Goal: Information Seeking & Learning: Check status

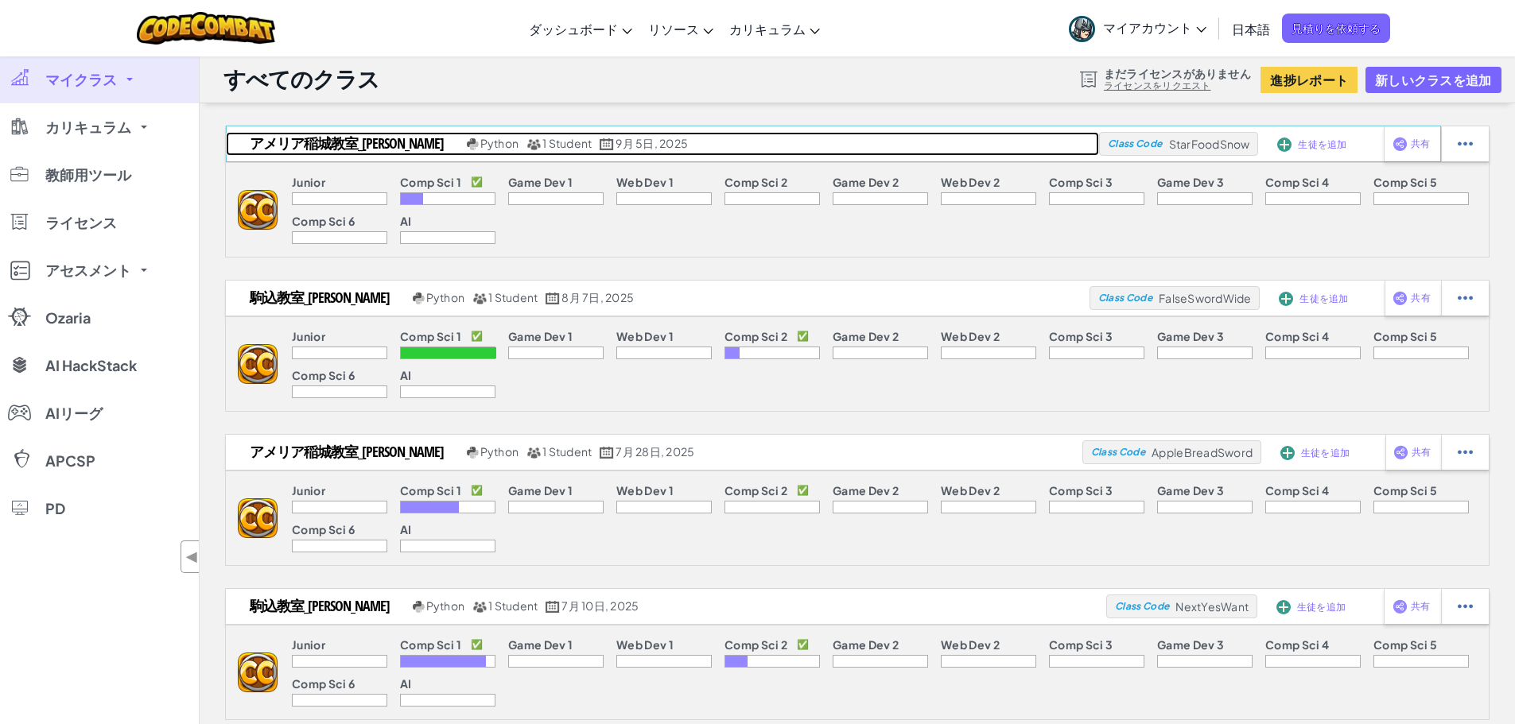
click at [390, 142] on h2 "アメリア稲城教室_[PERSON_NAME]" at bounding box center [344, 144] width 237 height 24
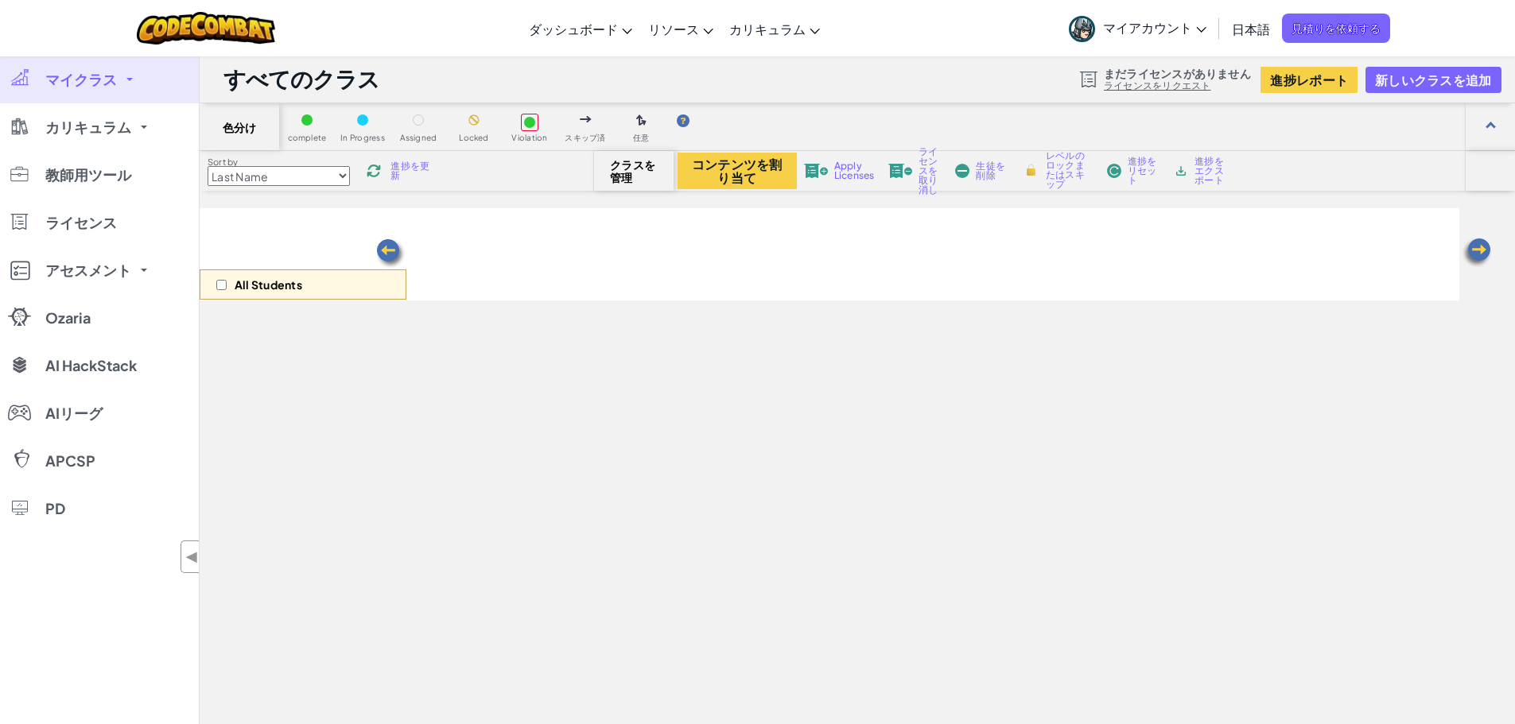
select select "560f1a9f22961295f9427742"
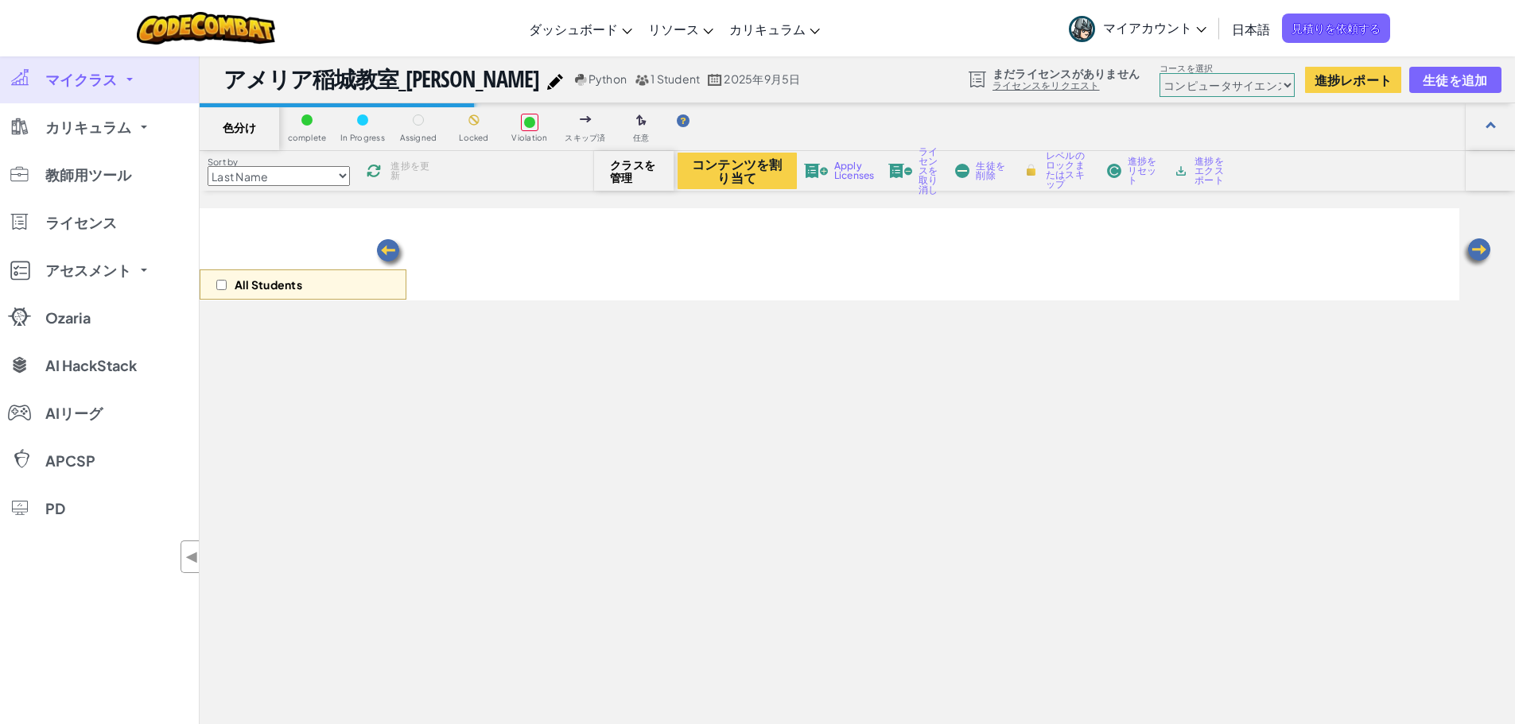
click at [903, 170] on img at bounding box center [900, 171] width 24 height 14
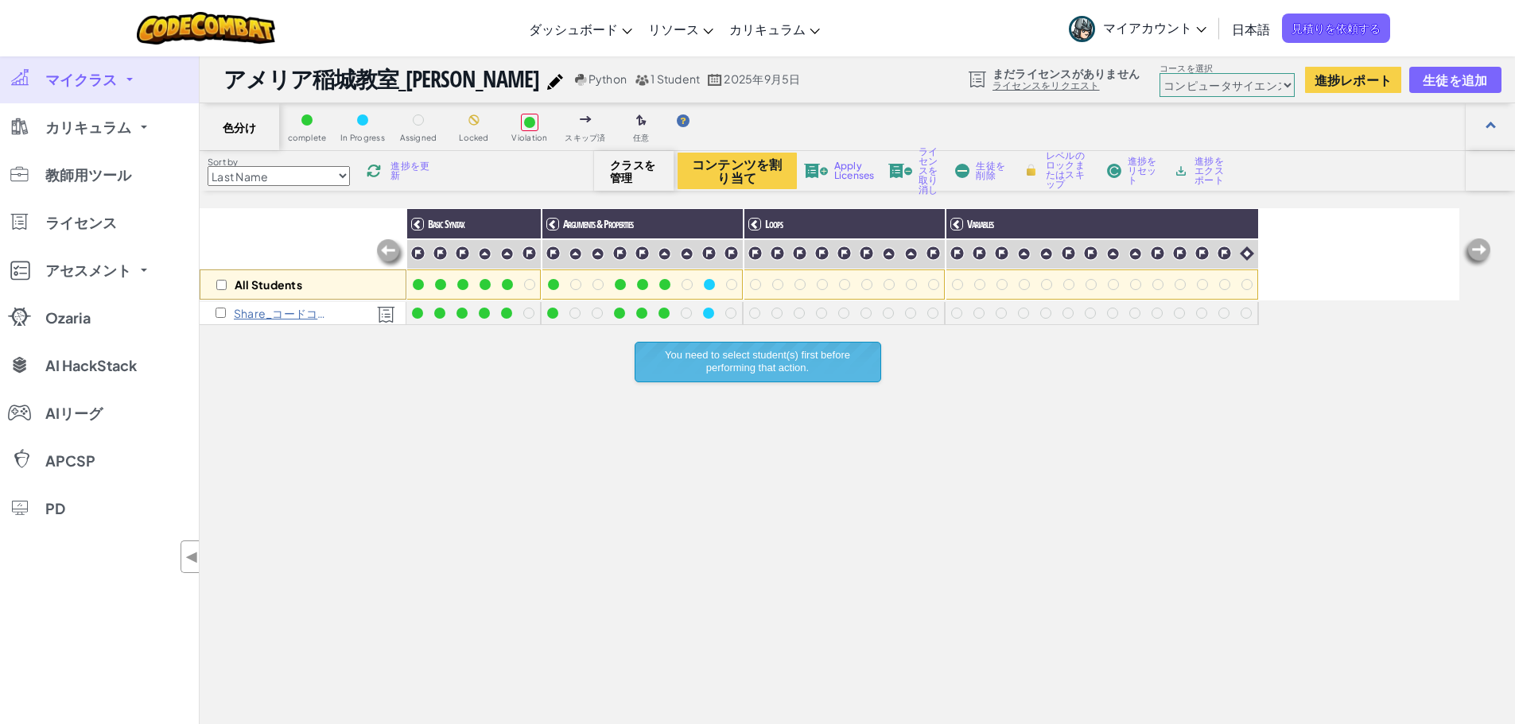
click at [213, 315] on div "Share_コードコンバット006 S S" at bounding box center [303, 313] width 207 height 23
click at [217, 316] on input "checkbox" at bounding box center [220, 313] width 10 height 10
checkbox input "true"
click at [897, 170] on img at bounding box center [900, 171] width 24 height 14
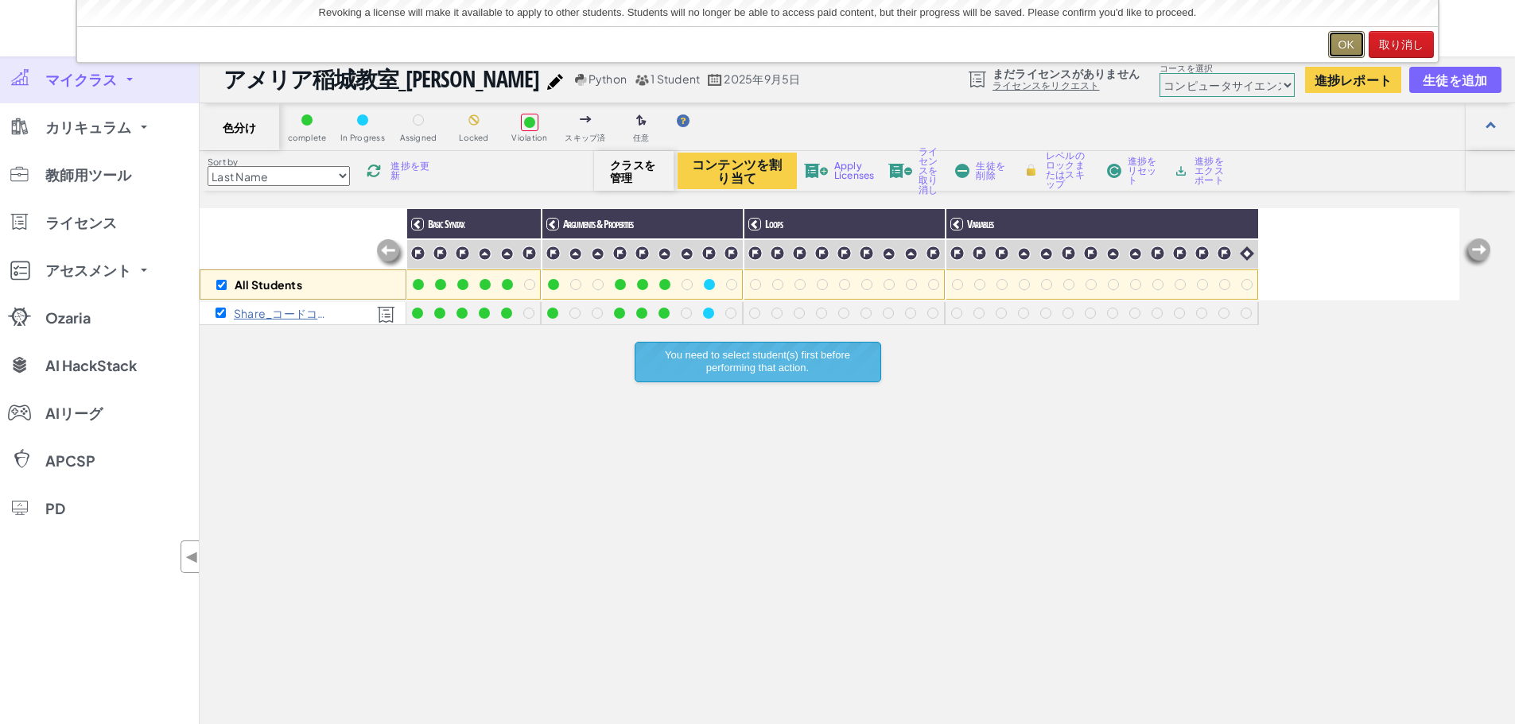
click at [1340, 44] on button "OK" at bounding box center [1346, 44] width 37 height 27
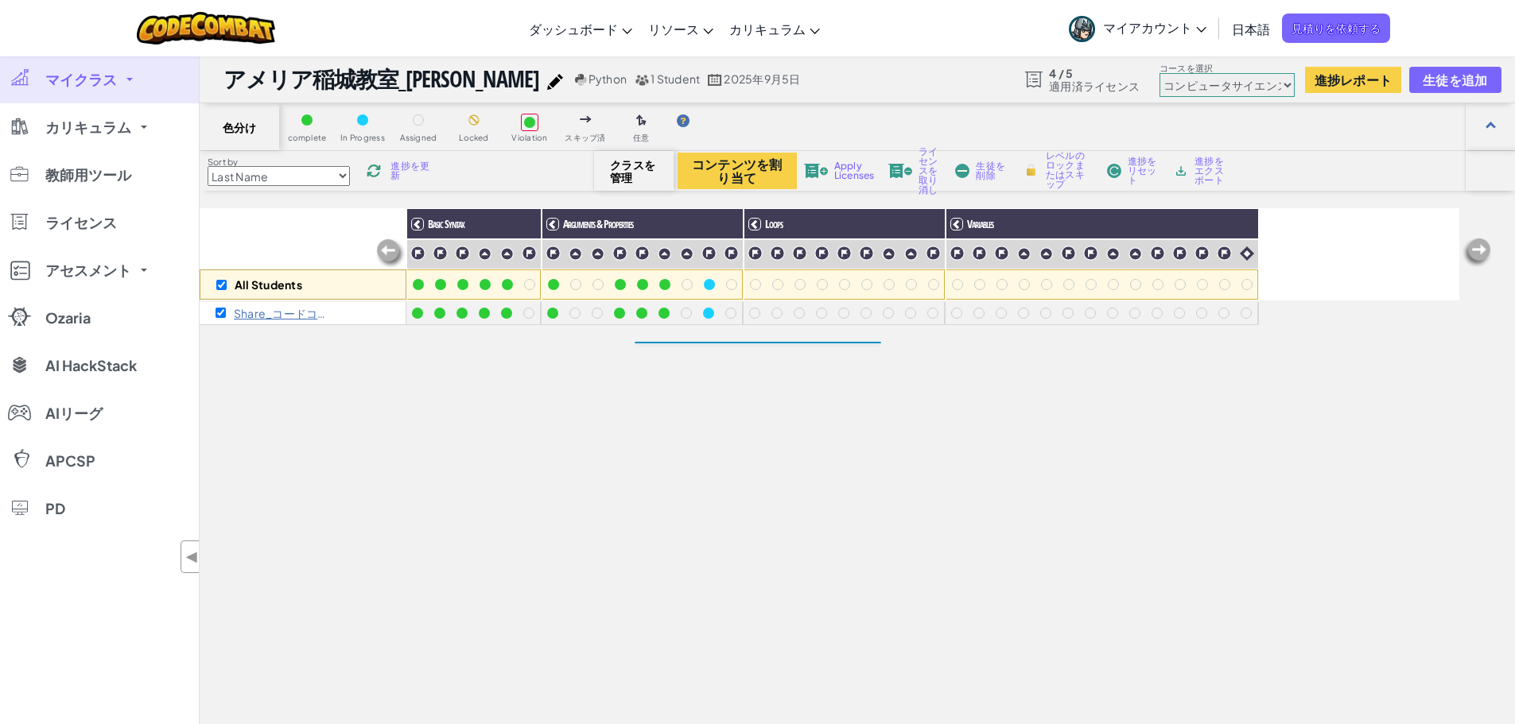
click at [314, 405] on div "All Students Basic Syntax Arguments & Properties Loops Variables Share_コードコンバット…" at bounding box center [829, 530] width 1259 height 645
click at [95, 77] on span "マイクラス" at bounding box center [81, 79] width 72 height 14
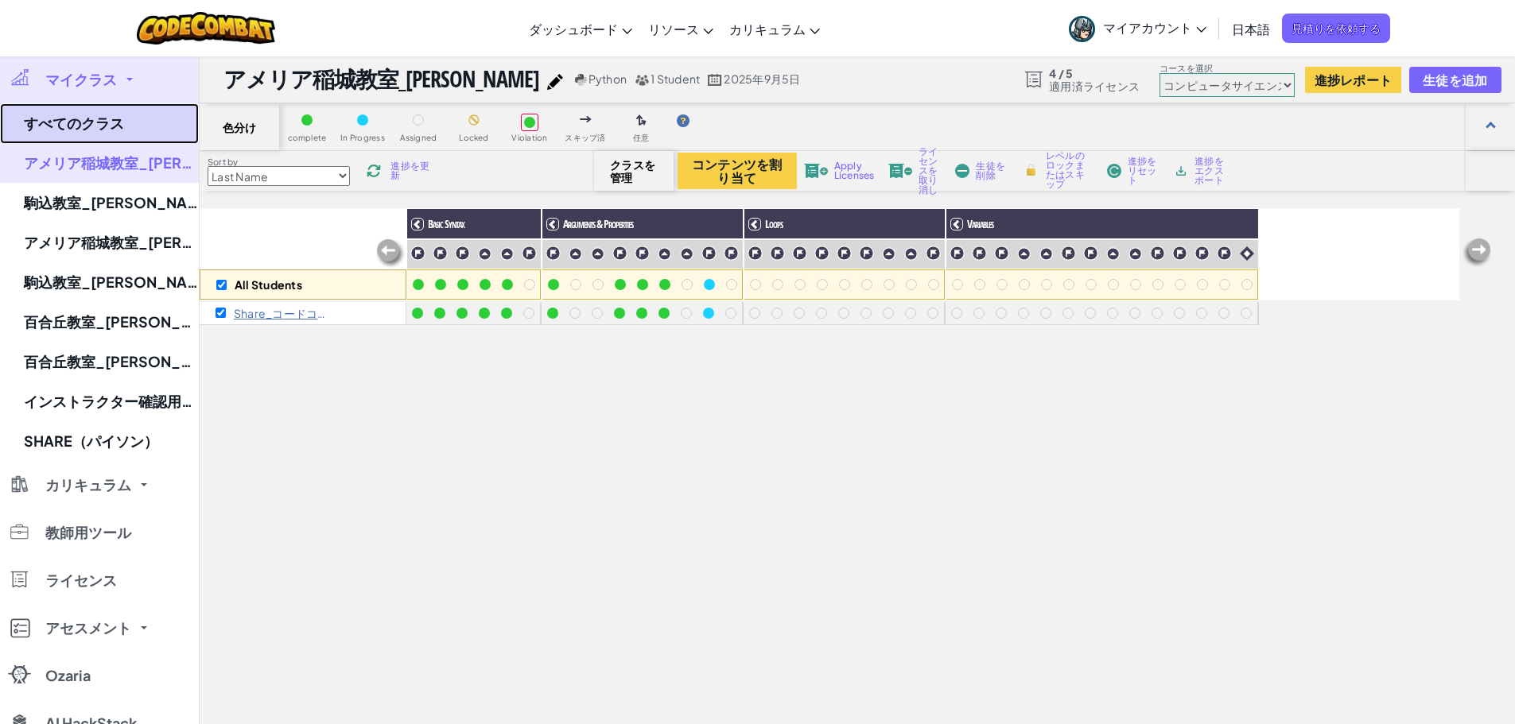
click at [60, 130] on link "すべてのクラス" at bounding box center [99, 123] width 199 height 41
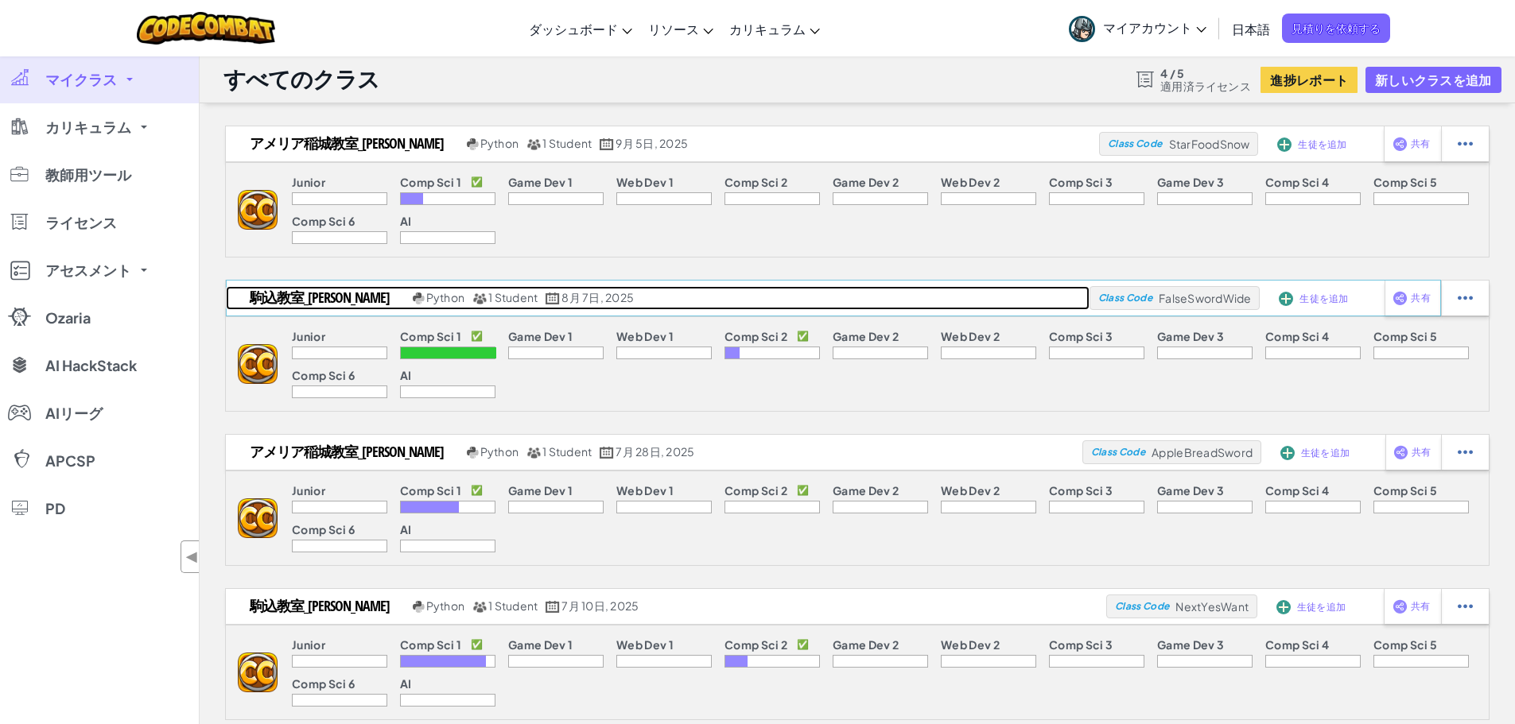
click at [324, 301] on h2 "駒込教室_[PERSON_NAME]" at bounding box center [317, 298] width 183 height 24
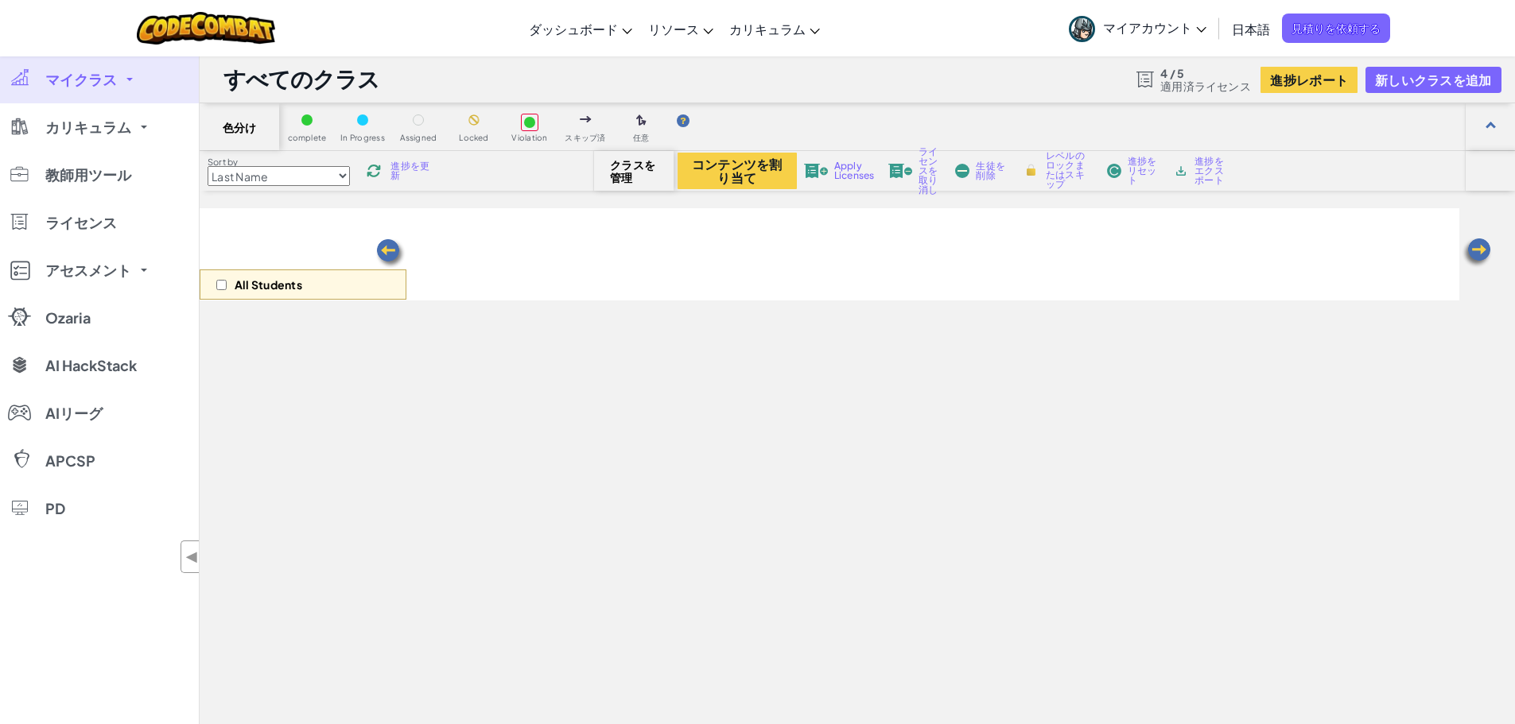
select select "560f1a9f22961295f9427742"
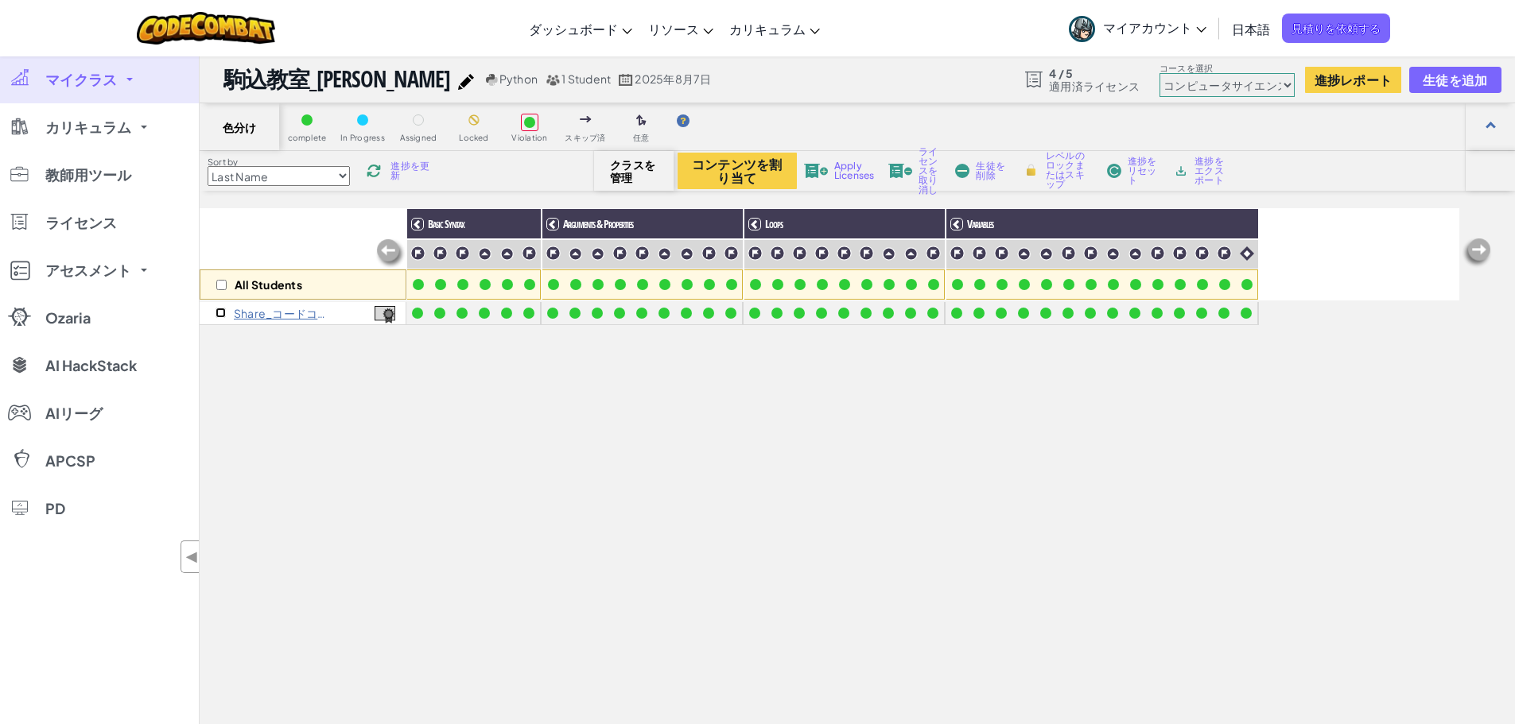
click at [225, 315] on input "checkbox" at bounding box center [220, 313] width 10 height 10
checkbox input "true"
click at [817, 174] on img at bounding box center [816, 171] width 24 height 14
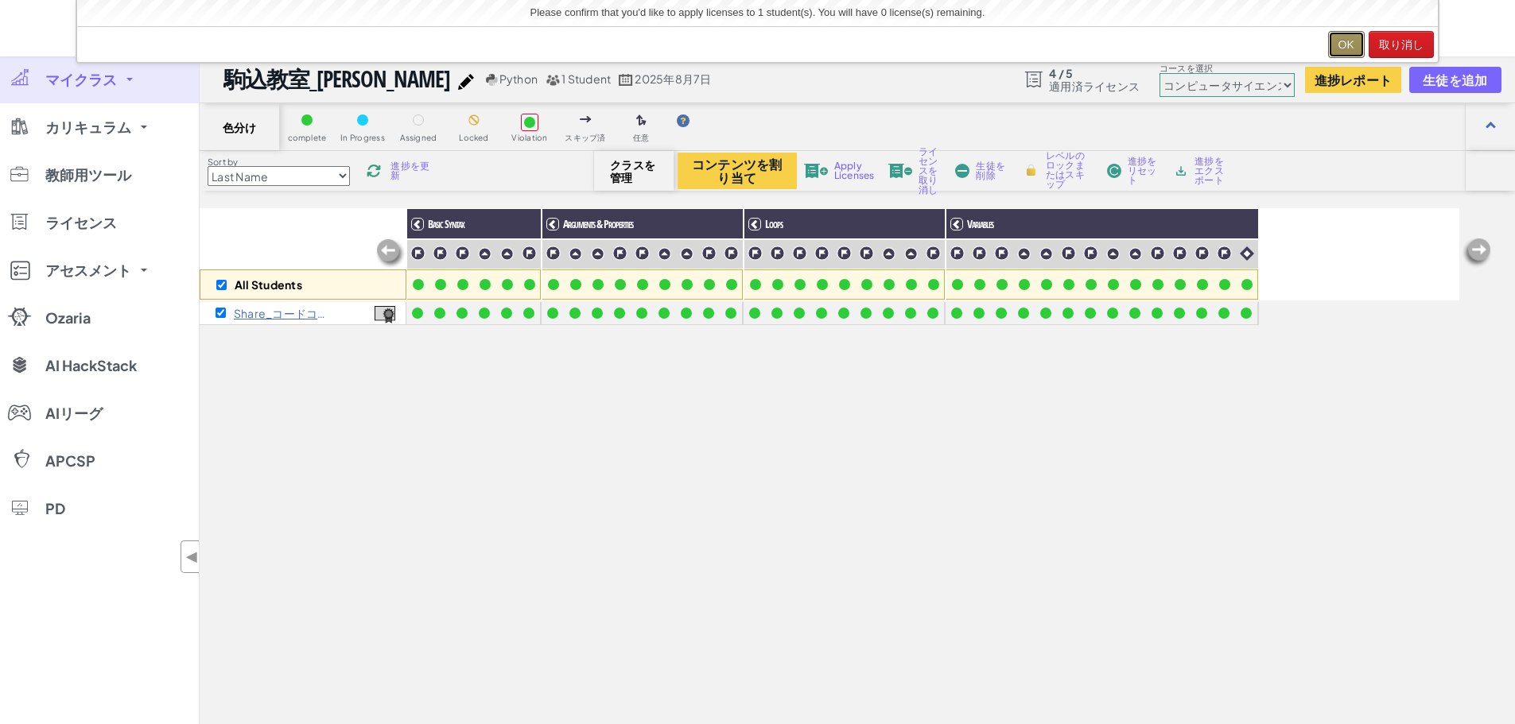
click at [1332, 45] on button "OK" at bounding box center [1346, 44] width 37 height 27
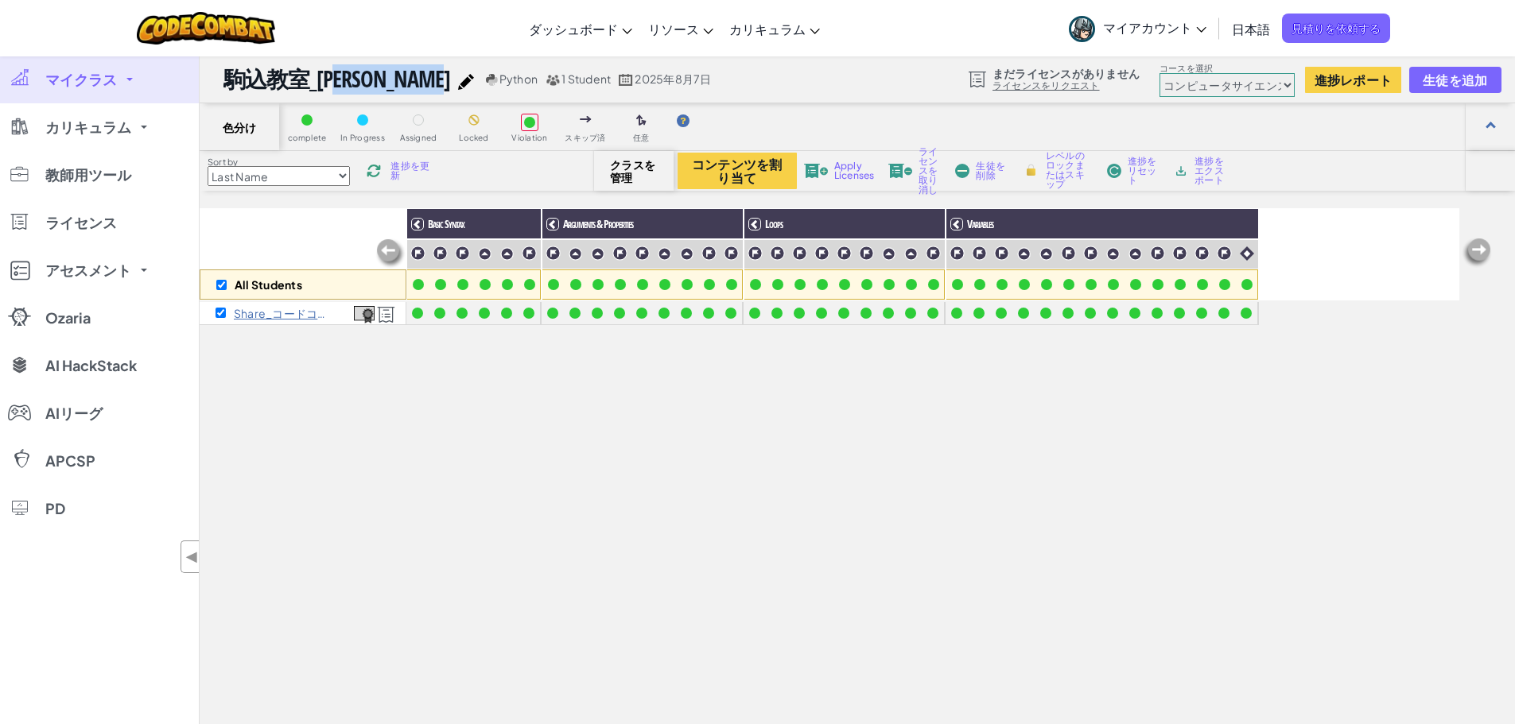
drag, startPoint x: 220, startPoint y: 82, endPoint x: 431, endPoint y: 83, distance: 210.7
click at [431, 83] on div "駒込教室_[PERSON_NAME]君 Python 1 Student 2025年8月7日 まだライセンスがありません ライセンスをリクエスト コースを選択…" at bounding box center [857, 80] width 1315 height 48
copy h1 "駒込教室_[PERSON_NAME]"
click at [937, 492] on div "All Students Basic Syntax Arguments & Properties Loops Variables Share_コードコンバット…" at bounding box center [829, 530] width 1259 height 645
click at [1244, 80] on select "Junior コンピュータサイエンスの基本 ゲーム開発1 ウェブ開発１ コンピューターサイエンス２ ゲーム開発２ ウェブ開発２ コンピューターサイエンス３ ゲ…" at bounding box center [1226, 85] width 135 height 24
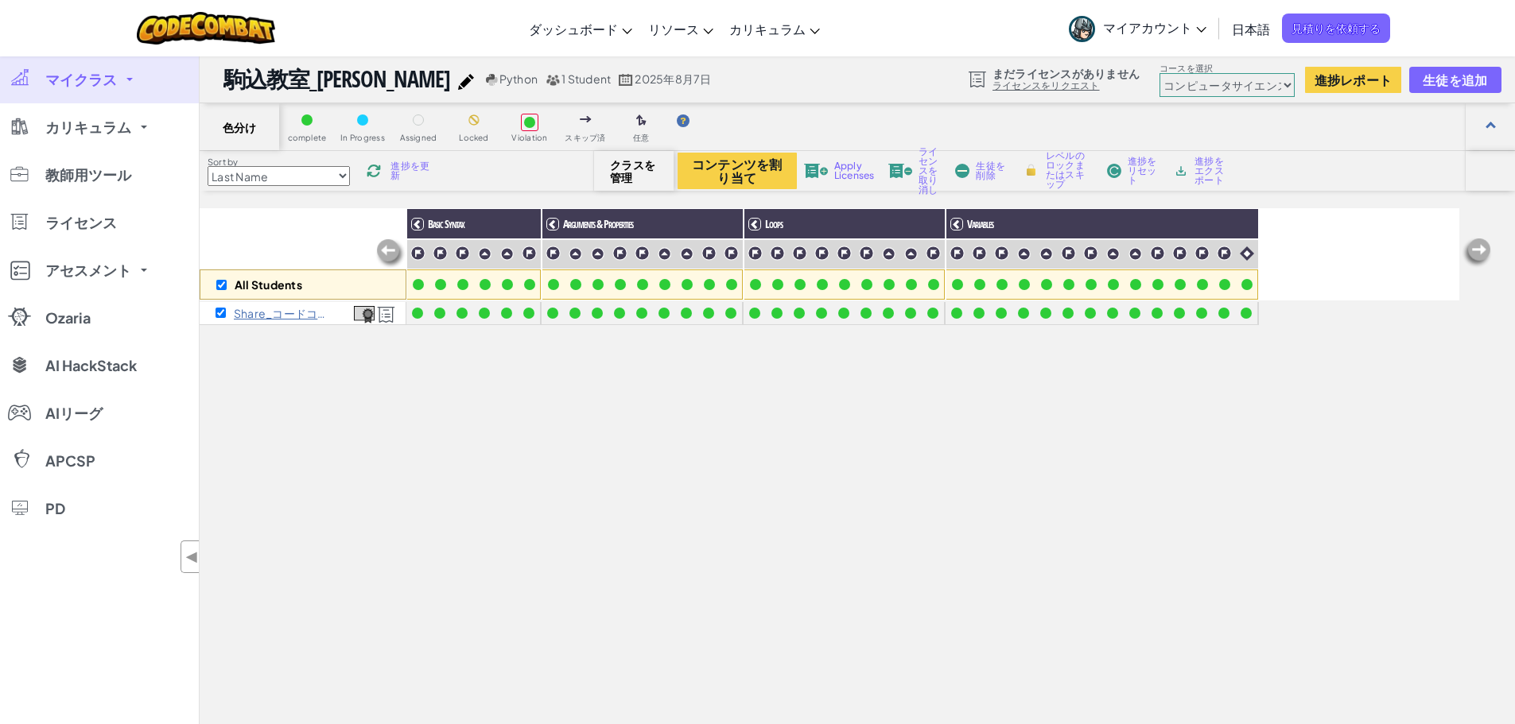
select select "5632661322961295f9428638"
click at [1159, 73] on select "Junior コンピュータサイエンスの基本 ゲーム開発1 ウェブ開発１ コンピューターサイエンス２ ゲーム開発２ ウェブ開発２ コンピューターサイエンス３ ゲ…" at bounding box center [1226, 85] width 135 height 24
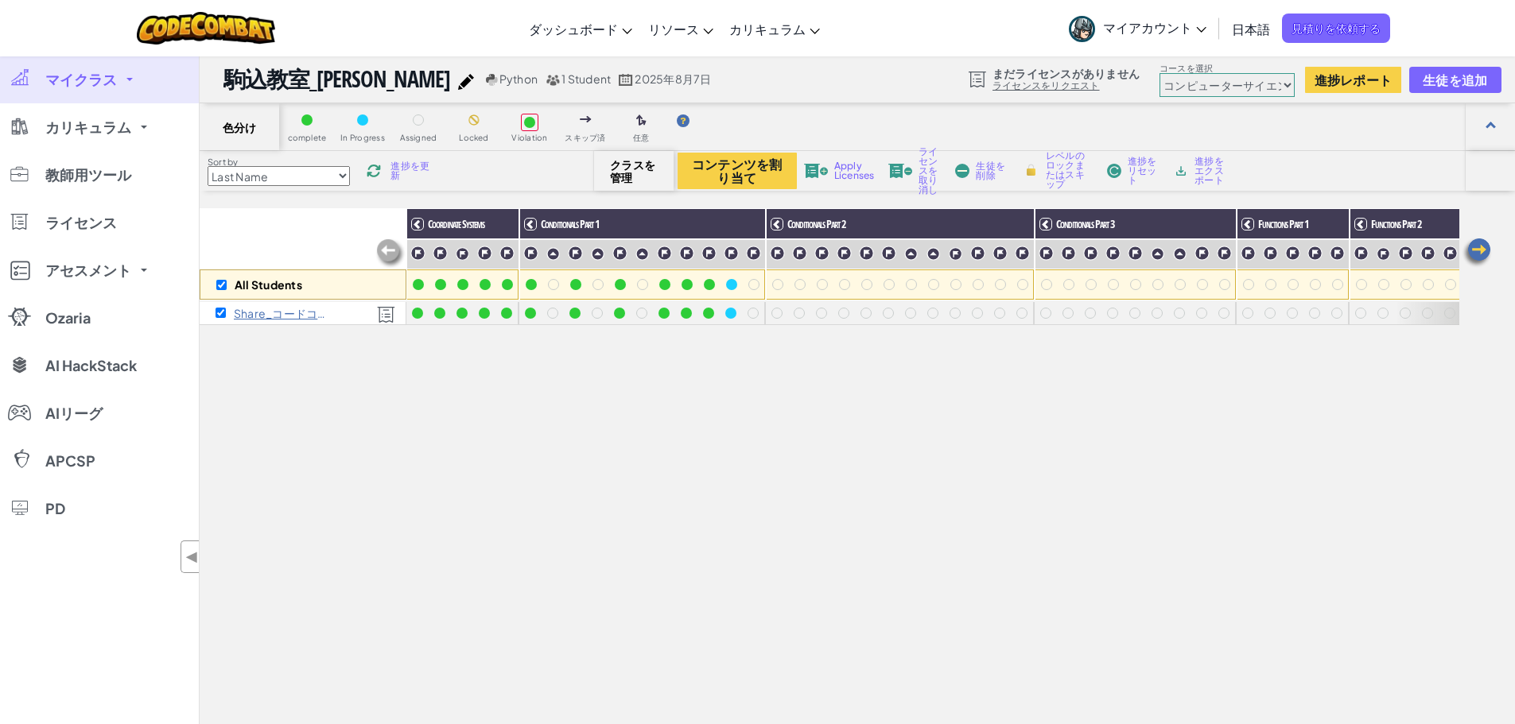
click at [1149, 395] on div "All Students Coordinate Systems Conditionals Part 1 Conditionals Part 2 Conditi…" at bounding box center [829, 530] width 1259 height 645
click at [409, 406] on div "All Students Coordinate Systems Conditionals Part 1 Conditionals Part 2 Conditi…" at bounding box center [829, 530] width 1259 height 645
click at [124, 92] on link "マイクラス" at bounding box center [99, 80] width 199 height 48
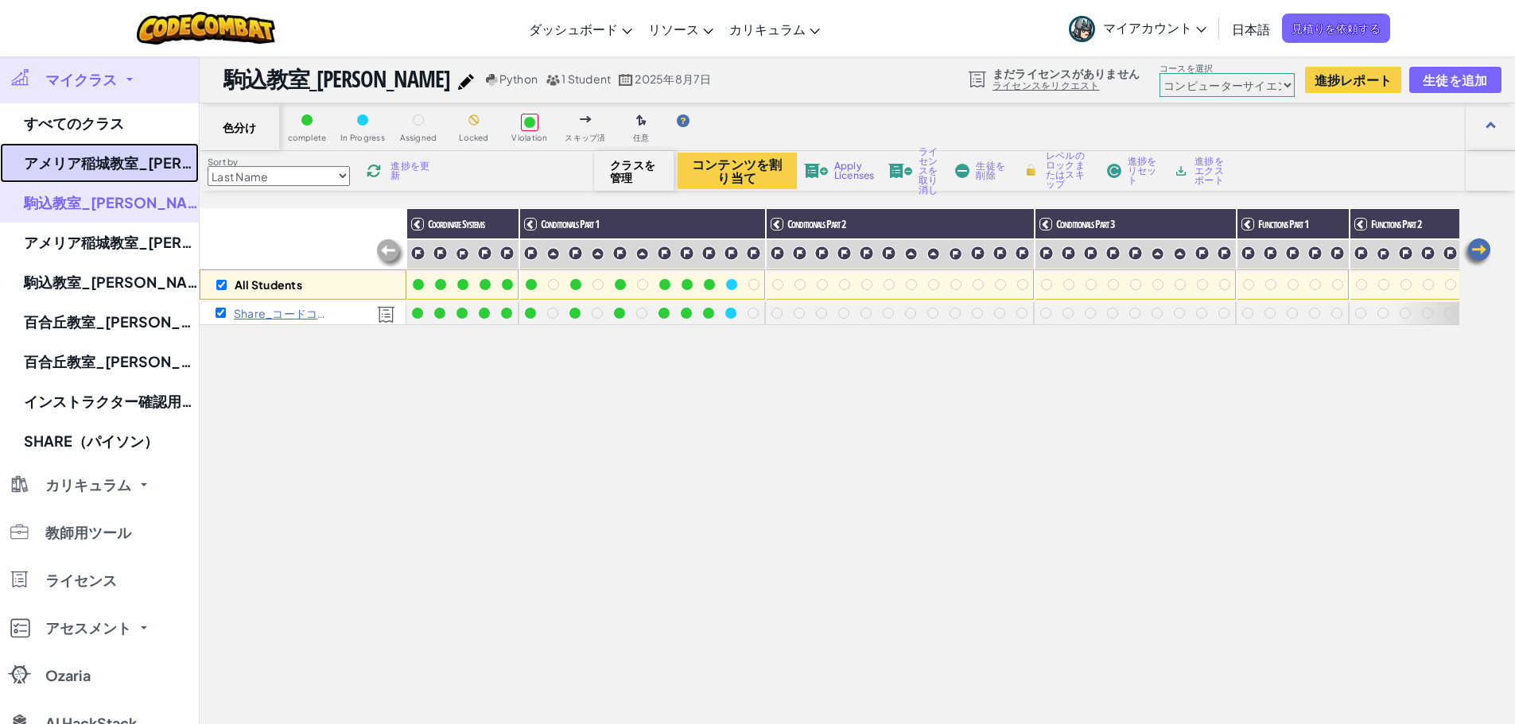
click at [95, 155] on link "アメリア稲城教室_[PERSON_NAME]" at bounding box center [99, 163] width 199 height 40
checkbox input "false"
select select "560f1a9f22961295f9427742"
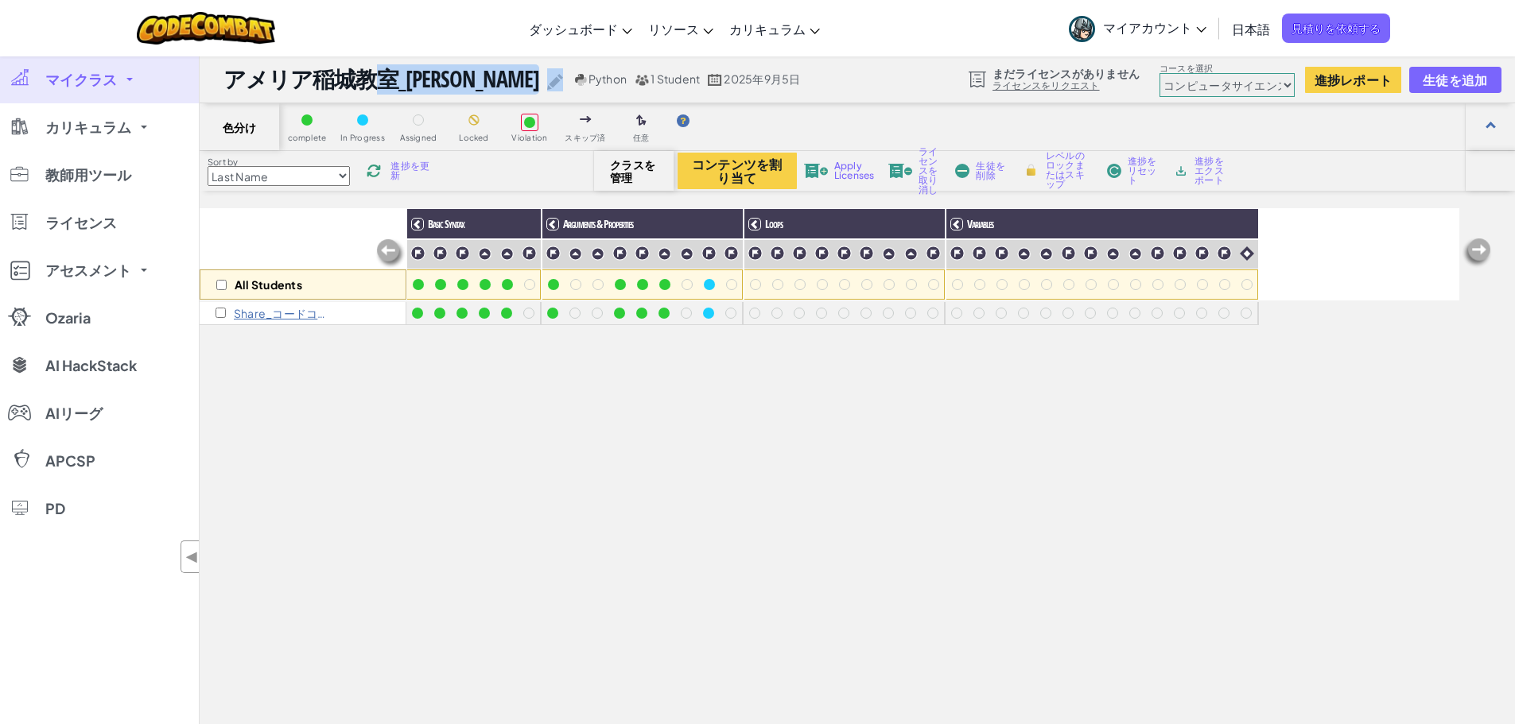
drag, startPoint x: 233, startPoint y: 82, endPoint x: 514, endPoint y: 78, distance: 281.5
click at [514, 78] on div "アメリア稲城教室_[PERSON_NAME] Python 1 Student 2025年9月5日" at bounding box center [513, 79] width 581 height 30
copy div "アメリア稲城教室_[PERSON_NAME]"
click at [37, 92] on link "マイクラス" at bounding box center [99, 80] width 199 height 48
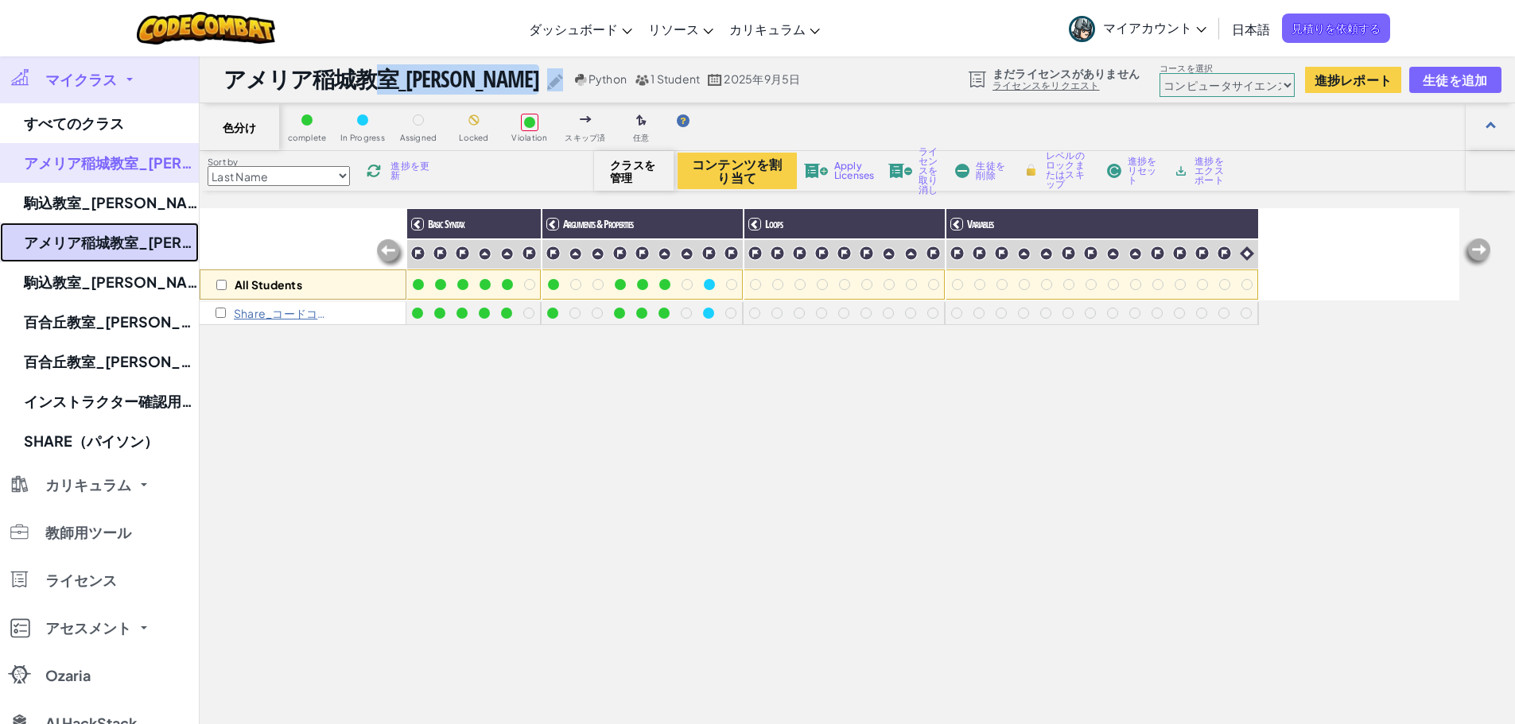
click at [91, 241] on link "アメリア稲城教室_[PERSON_NAME]" at bounding box center [99, 243] width 199 height 40
select select "5632661322961295f9428638"
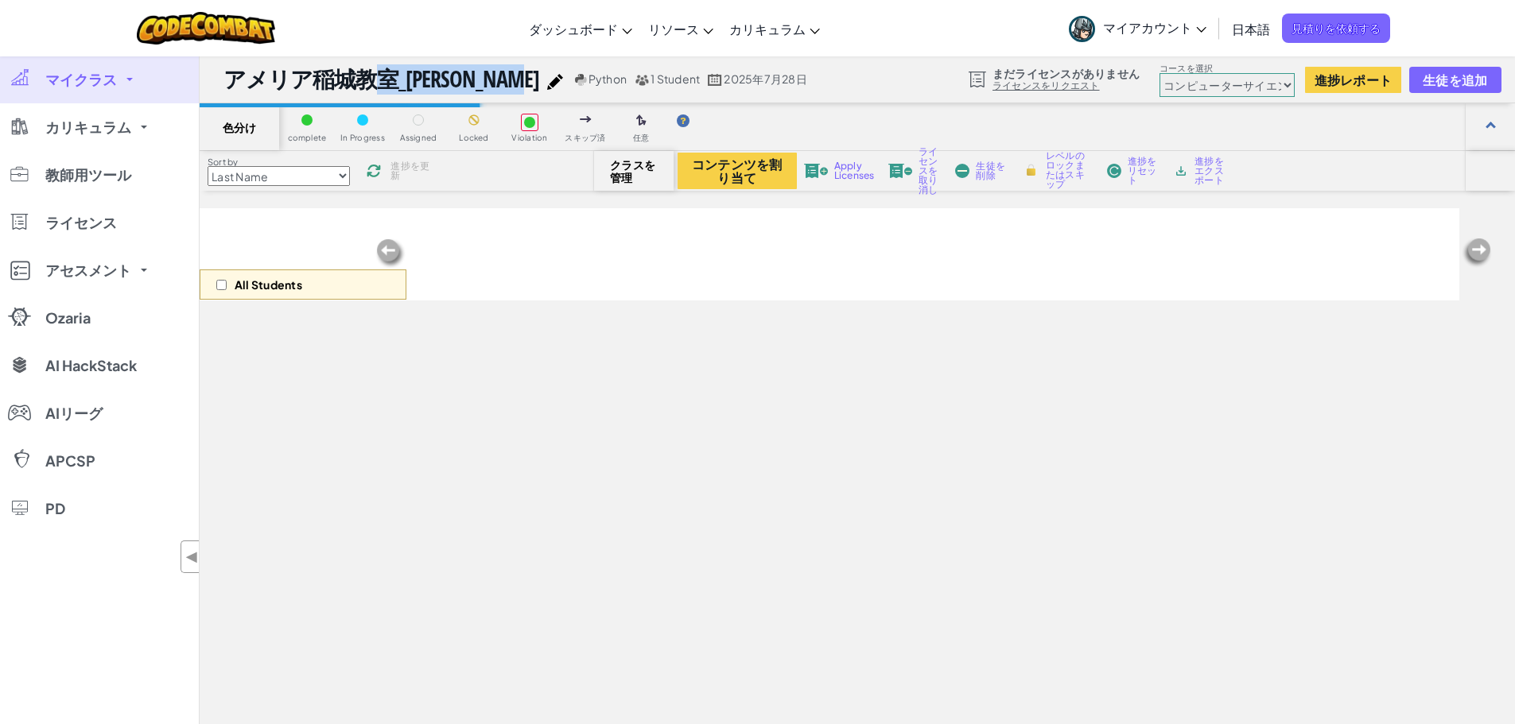
drag, startPoint x: 219, startPoint y: 76, endPoint x: 489, endPoint y: 76, distance: 269.5
click at [489, 76] on div "アメリア稲城教室_[PERSON_NAME] Python 1 Student 2025年7月28日 まだライセンスがありません ライセンスをリクエスト コー…" at bounding box center [857, 80] width 1315 height 48
copy h1 "アメリア稲城教室_[PERSON_NAME]"
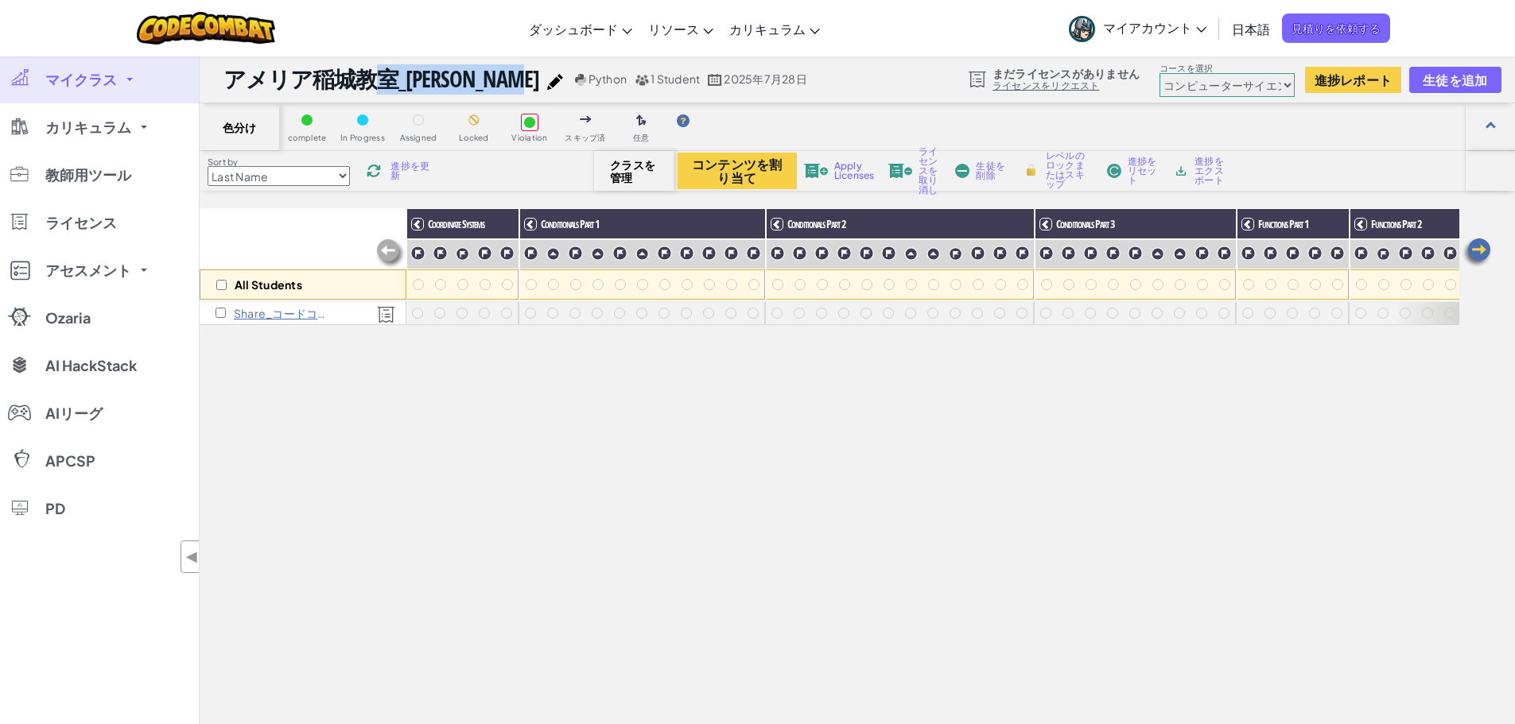
click at [1198, 85] on select "Junior コンピュータサイエンスの基本 ゲーム開発1 ウェブ開発１ コンピューターサイエンス２ ゲーム開発２ ウェブ開発２ コンピューターサイエンス３ ゲ…" at bounding box center [1226, 85] width 135 height 24
click at [1159, 73] on select "Junior コンピュータサイエンスの基本 ゲーム開発1 ウェブ開発１ コンピューターサイエンス２ ゲーム開発２ ウェブ開発２ コンピューターサイエンス３ ゲ…" at bounding box center [1226, 85] width 135 height 24
click at [810, 423] on div "All Students Coordinate Systems Conditionals Part 1 Conditionals Part 2 Conditi…" at bounding box center [829, 530] width 1259 height 645
click at [1232, 84] on select "Junior コンピュータサイエンスの基本 ゲーム開発1 ウェブ開発１ コンピューターサイエンス２ ゲーム開発２ ウェブ開発２ コンピューターサイエンス３ ゲ…" at bounding box center [1226, 85] width 135 height 24
click at [1159, 73] on select "Junior コンピュータサイエンスの基本 ゲーム開発1 ウェブ開発１ コンピューターサイエンス２ ゲーム開発２ ウェブ開発２ コンピューターサイエンス３ ゲ…" at bounding box center [1226, 85] width 135 height 24
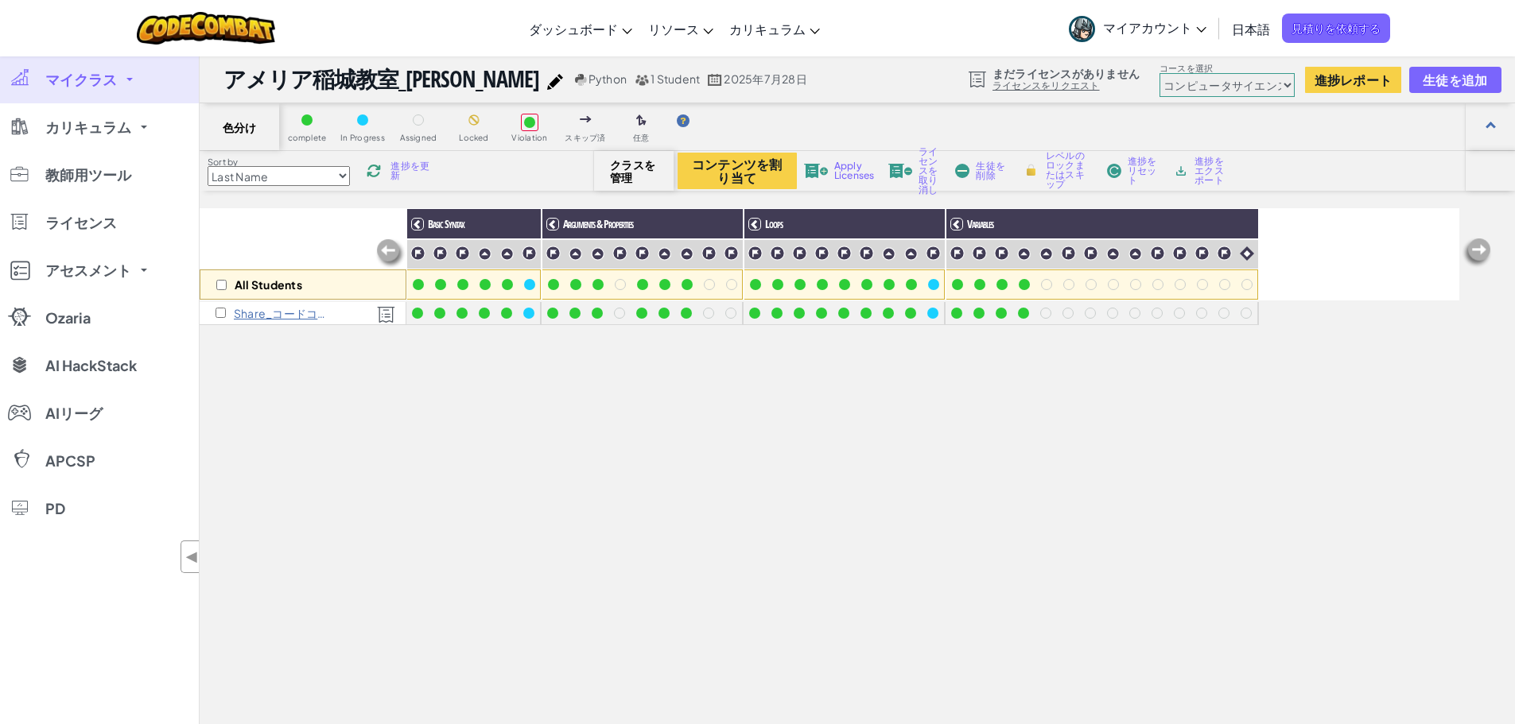
click at [104, 65] on link "マイクラス" at bounding box center [99, 80] width 199 height 48
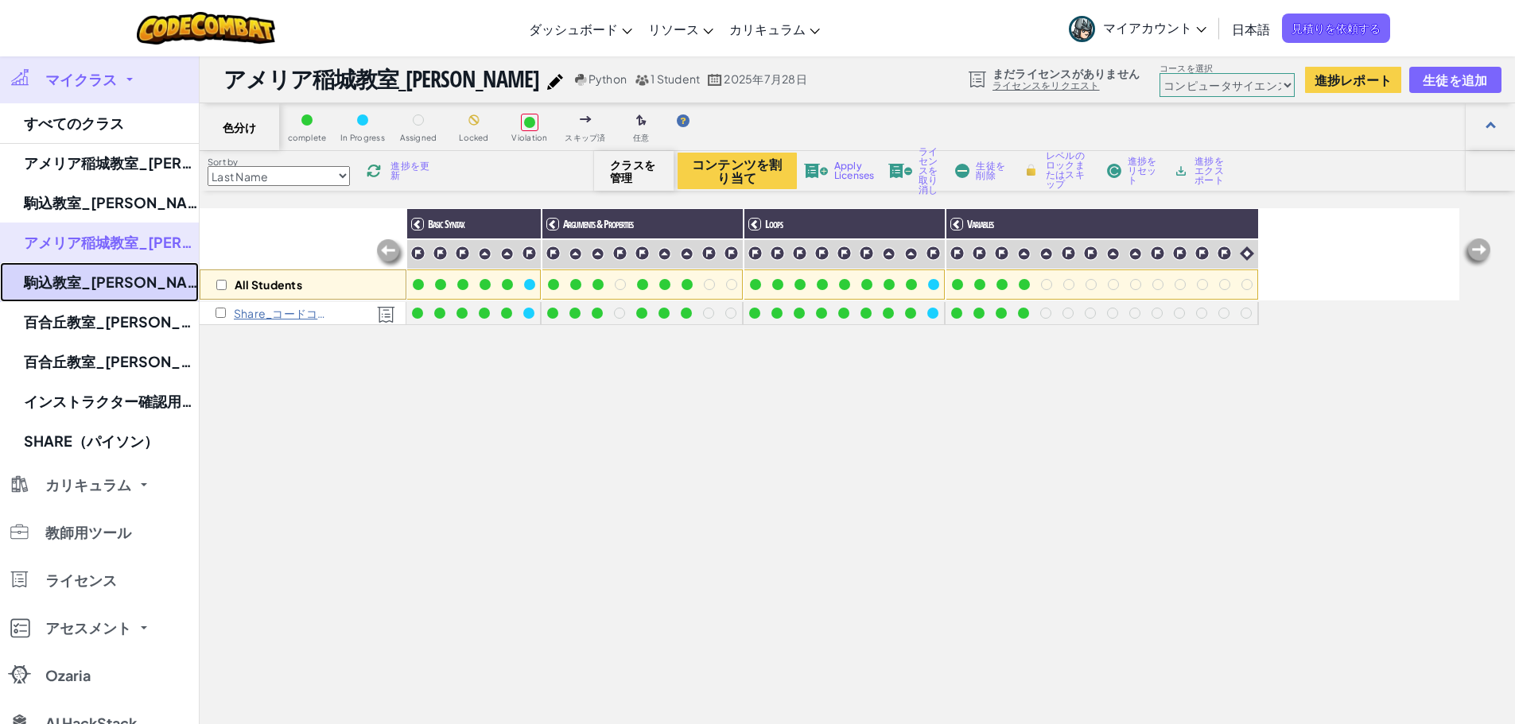
click at [115, 289] on link "駒込教室_[PERSON_NAME]" at bounding box center [99, 282] width 199 height 40
select select "5632661322961295f9428638"
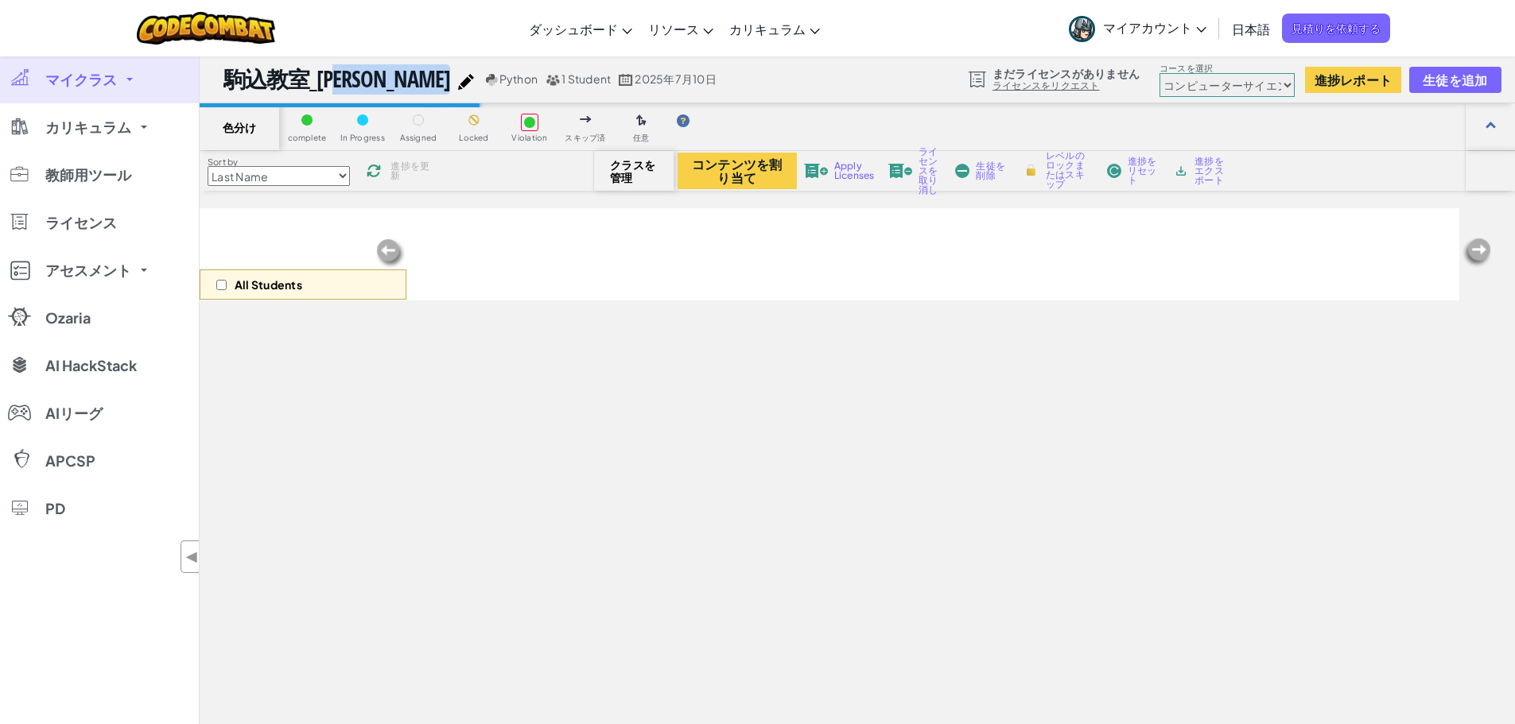
drag, startPoint x: 231, startPoint y: 81, endPoint x: 392, endPoint y: 80, distance: 161.4
click at [392, 80] on div "駒込教室_山本君 Python 1 Student 2025年7月10日 まだライセンスがありません ライセンスをリクエスト コースを選択 Junior コン…" at bounding box center [857, 80] width 1315 height 48
copy div "駒込教室_[PERSON_NAME]"
drag, startPoint x: 919, startPoint y: 545, endPoint x: 905, endPoint y: 551, distance: 15.4
click at [918, 546] on div "All Students" at bounding box center [829, 530] width 1259 height 645
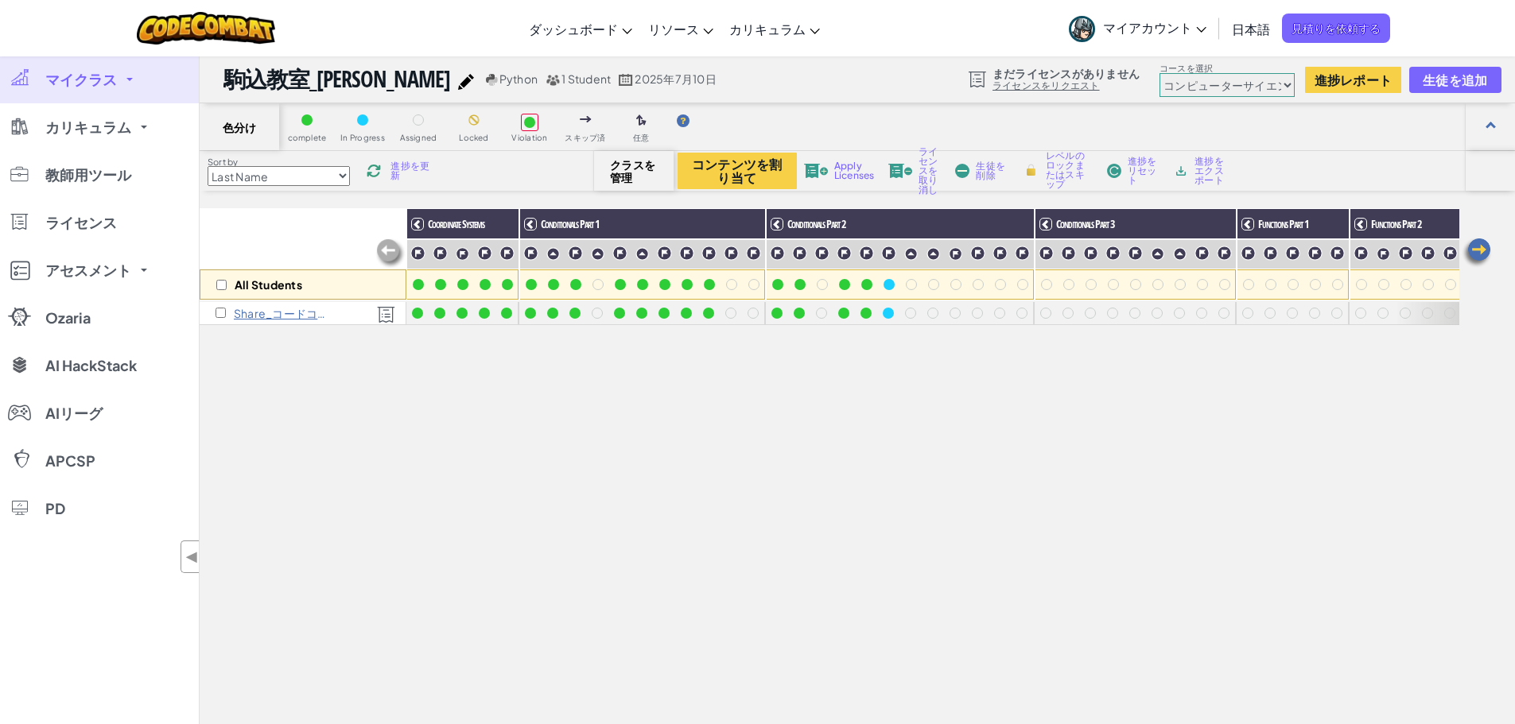
click at [832, 458] on div "All Students Coordinate Systems Conditionals Part 1 Conditionals Part 2 Conditi…" at bounding box center [829, 530] width 1259 height 645
click at [152, 90] on link "マイクラス" at bounding box center [99, 80] width 199 height 48
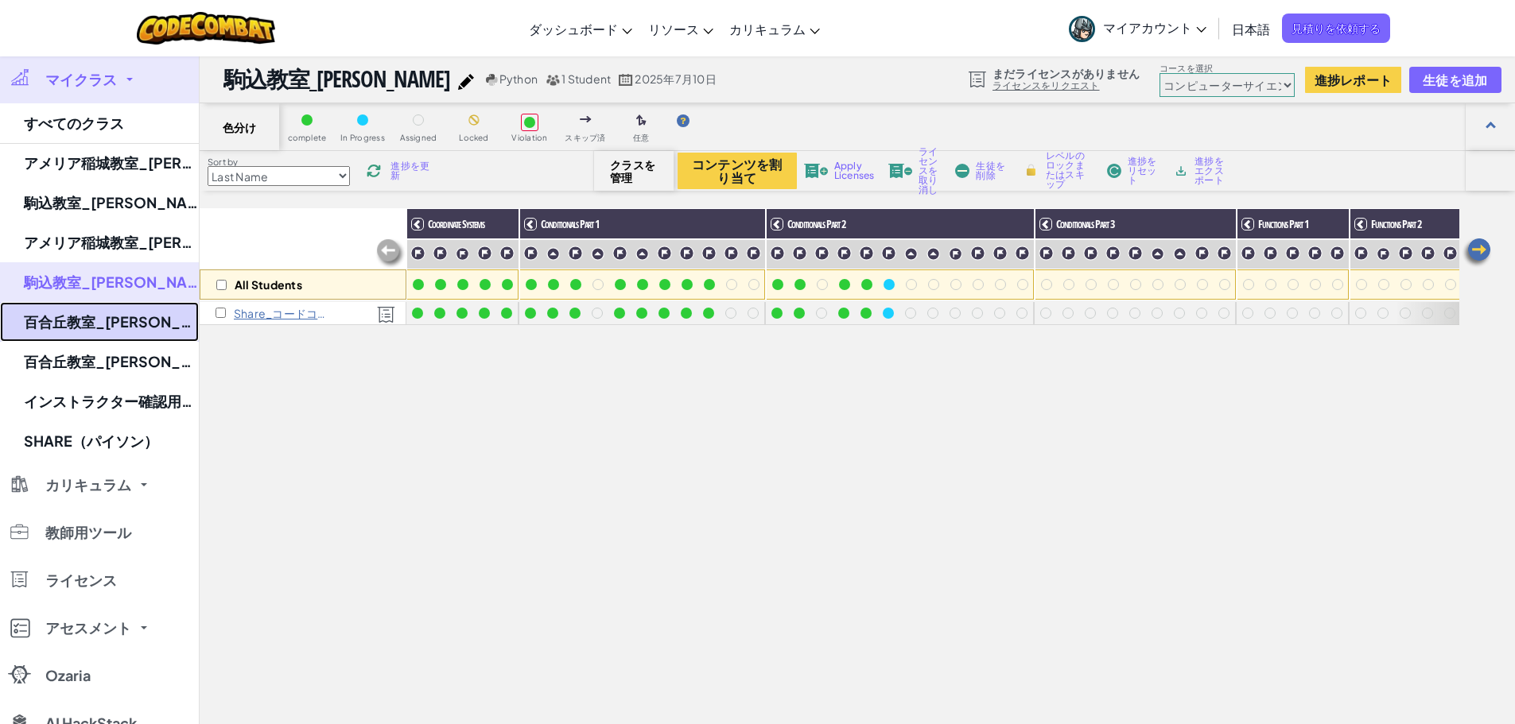
click at [108, 330] on link "百合丘教室_[PERSON_NAME]" at bounding box center [99, 322] width 199 height 40
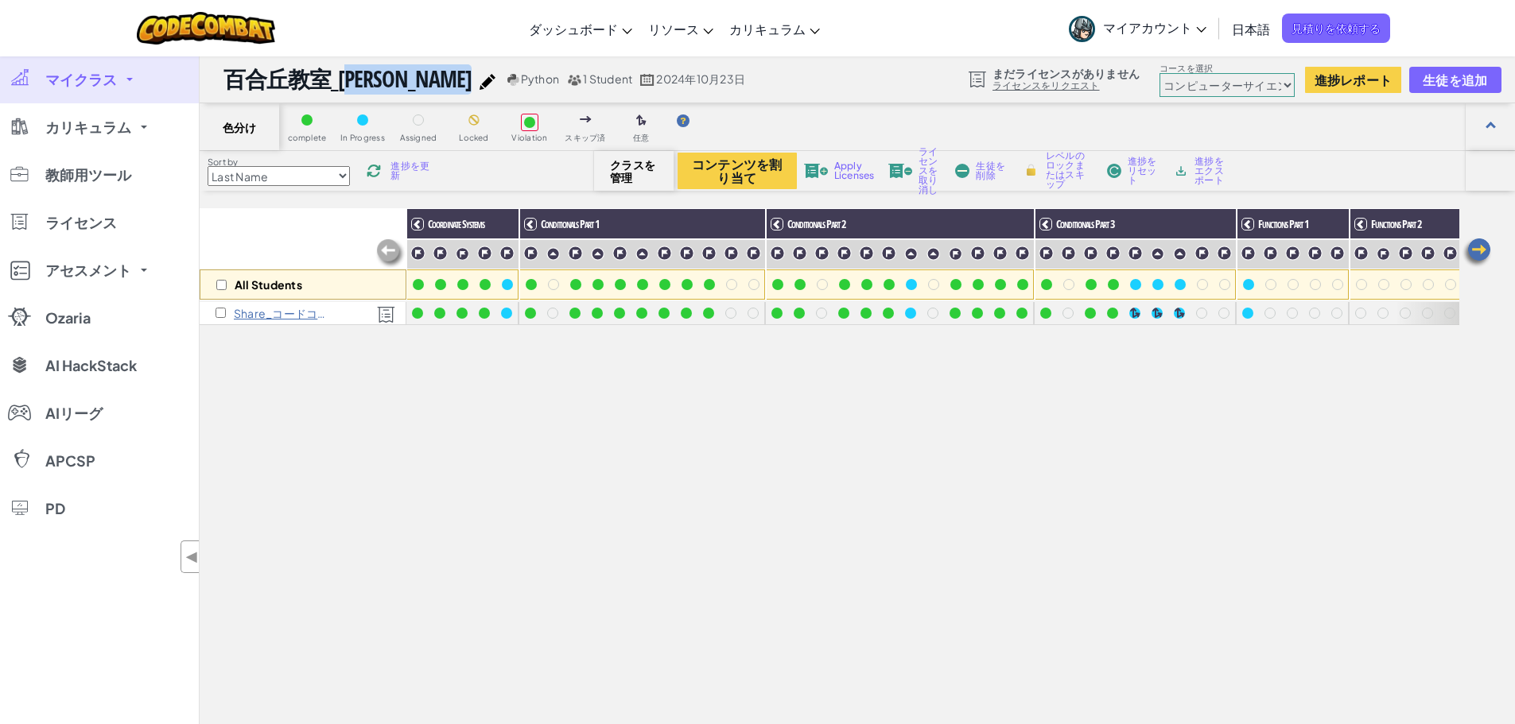
drag, startPoint x: 215, startPoint y: 81, endPoint x: 437, endPoint y: 77, distance: 221.1
click at [437, 77] on div "百合丘教室_大久保君 Python 1 Student 2024年10月23日 まだライセンスがありません ライセンスをリクエスト コースを選択 Junior…" at bounding box center [857, 80] width 1315 height 48
copy div "百合丘教室_[PERSON_NAME]"
drag, startPoint x: 1271, startPoint y: 369, endPoint x: 1267, endPoint y: 356, distance: 13.1
click at [1271, 369] on div "All Students Coordinate Systems Conditionals Part 1 Conditionals Part 2 Conditi…" at bounding box center [829, 530] width 1259 height 645
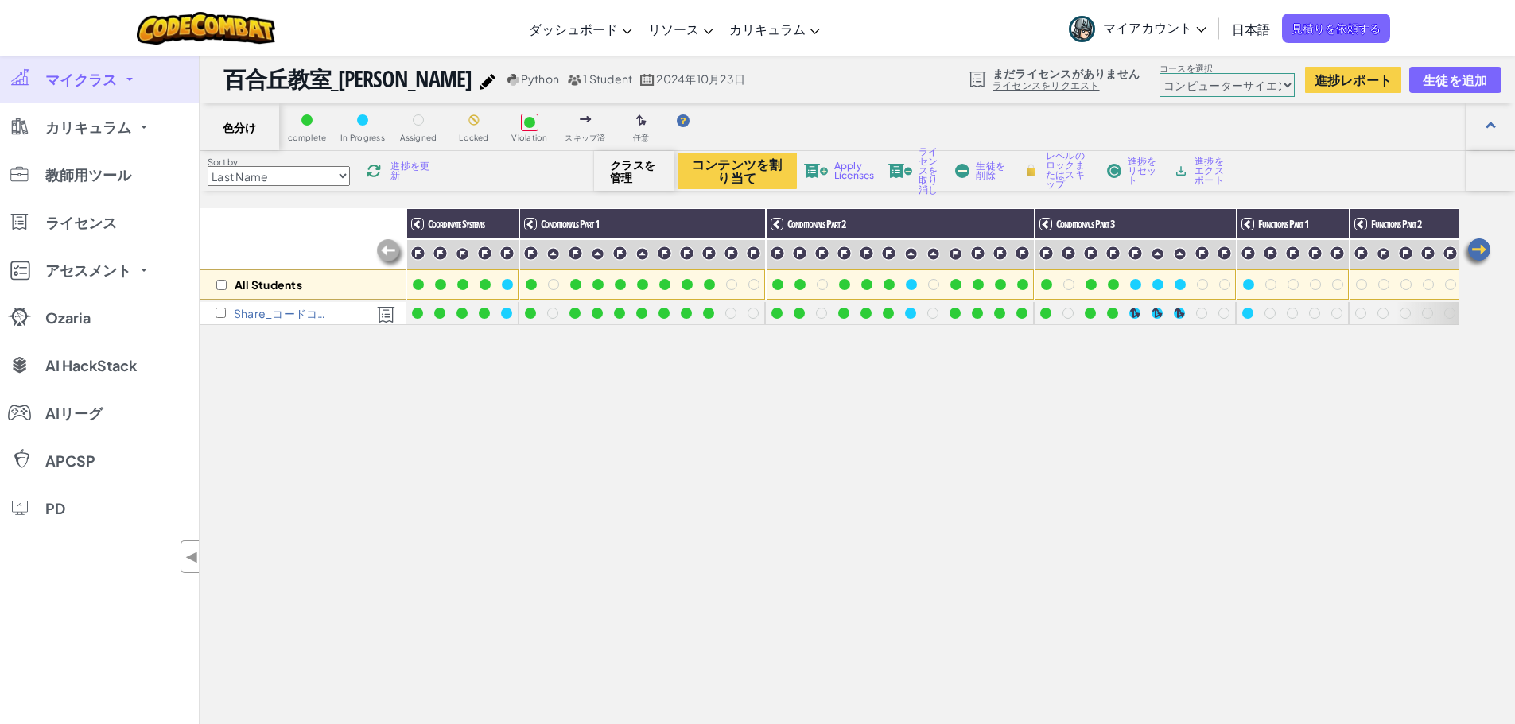
click at [123, 76] on link "マイクラス" at bounding box center [99, 80] width 199 height 48
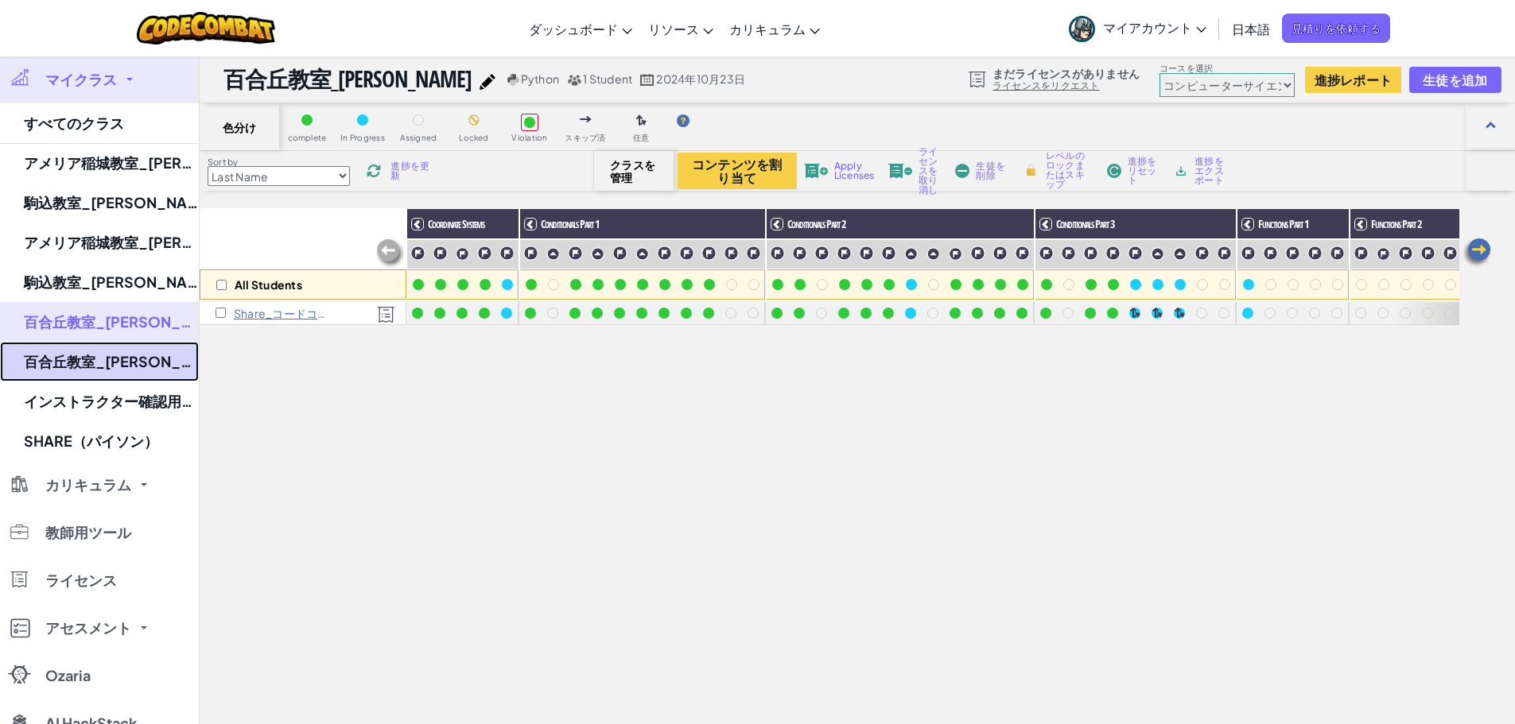
click at [99, 371] on link "百合丘教室_[PERSON_NAME]" at bounding box center [99, 362] width 199 height 40
select select "56462f935afde0c6fd30fc8c"
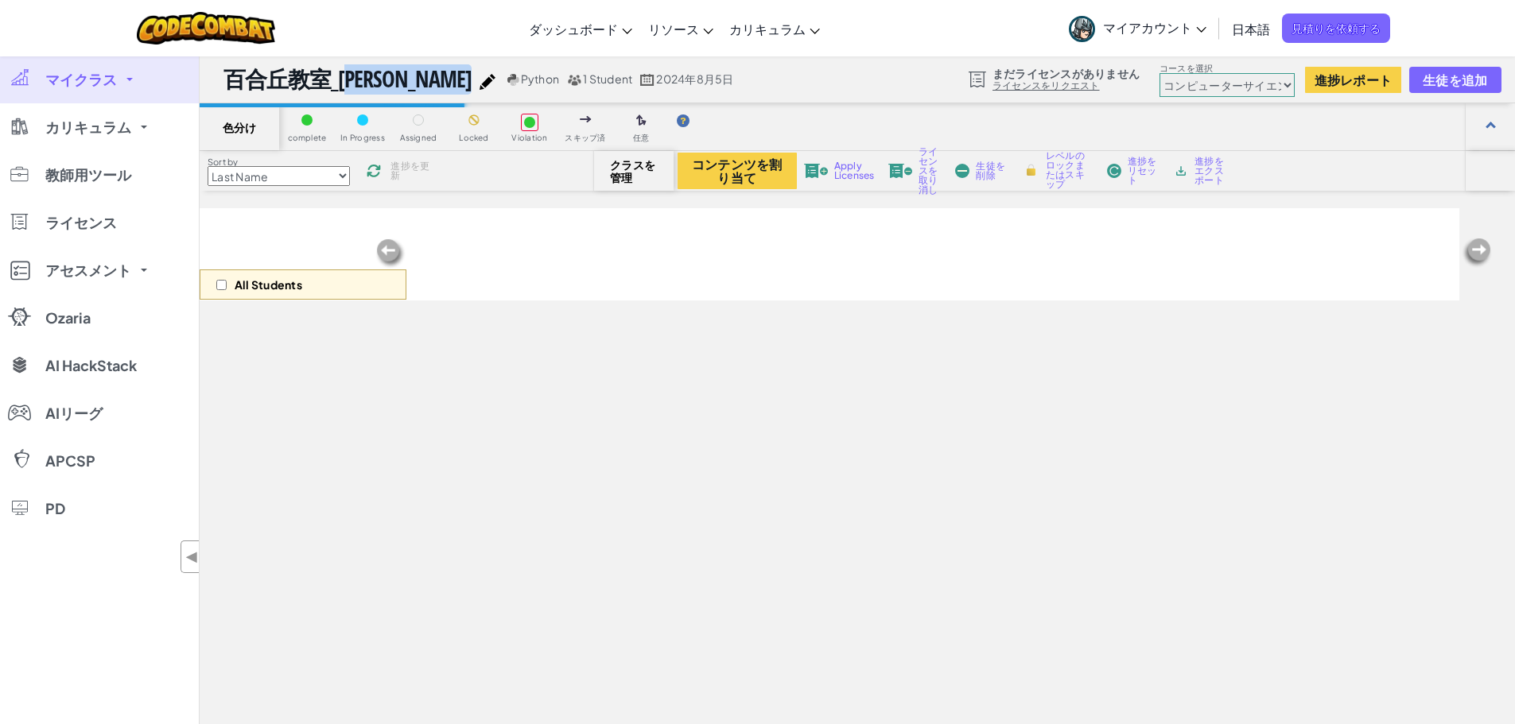
drag, startPoint x: 224, startPoint y: 75, endPoint x: 417, endPoint y: 68, distance: 193.3
click at [417, 68] on div "百合丘教室_[PERSON_NAME] Python 1 Student 2024年8月5日" at bounding box center [480, 79] width 514 height 30
copy div "百合丘教室_[PERSON_NAME]"
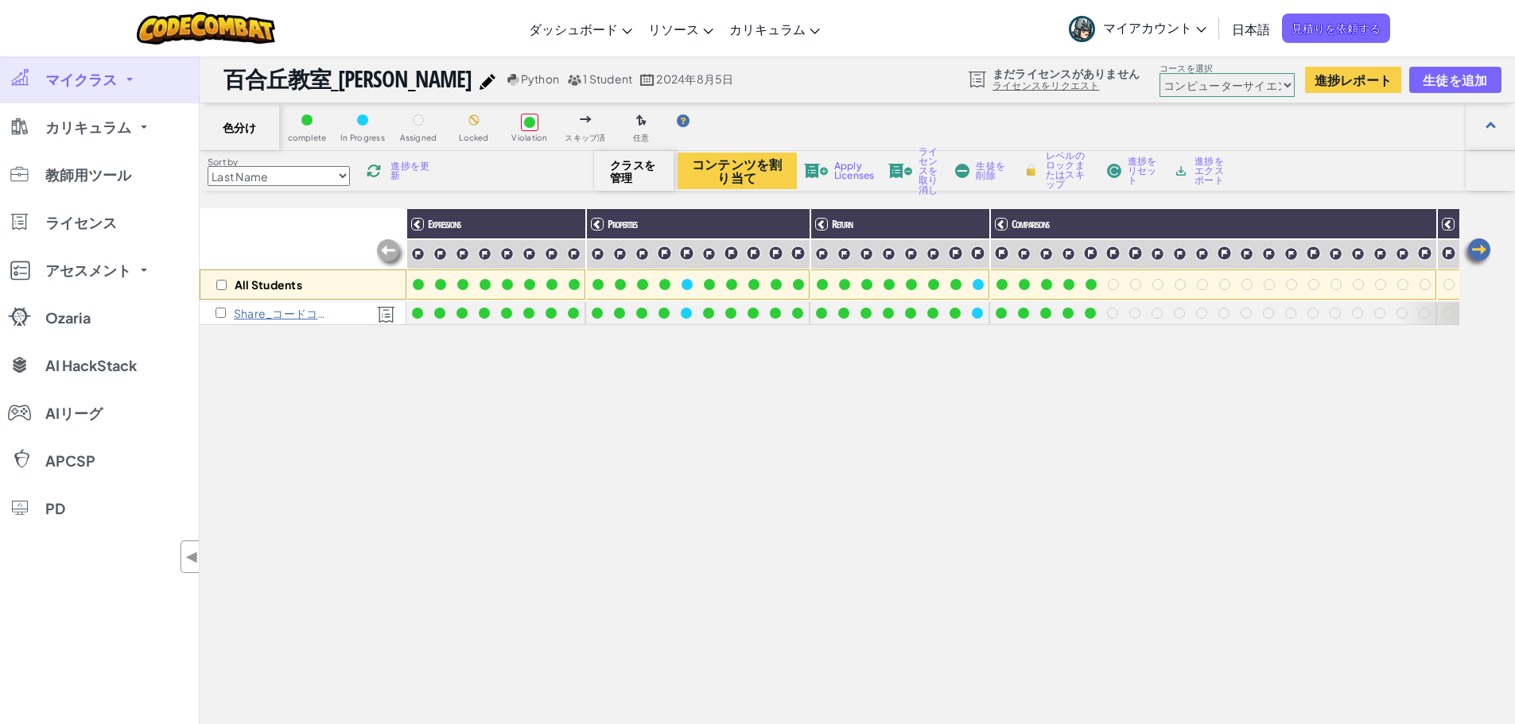
click at [1220, 389] on div "All Students Expressions Properties Return Comparisons Movement Properties Revi…" at bounding box center [829, 530] width 1259 height 645
click at [113, 72] on span "マイクラス" at bounding box center [81, 79] width 72 height 14
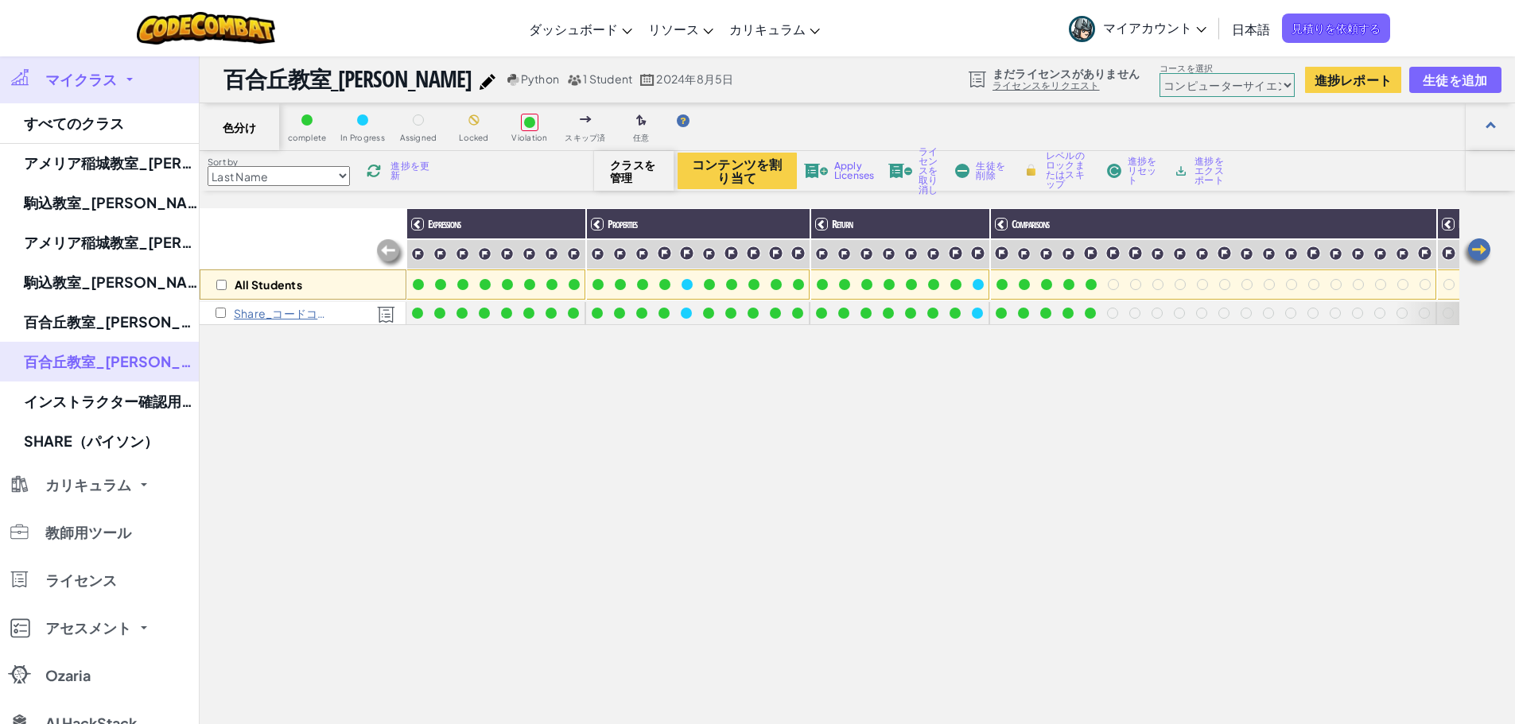
click at [456, 417] on div "All Students Expressions Properties Return Comparisons Movement Properties Revi…" at bounding box center [829, 530] width 1259 height 645
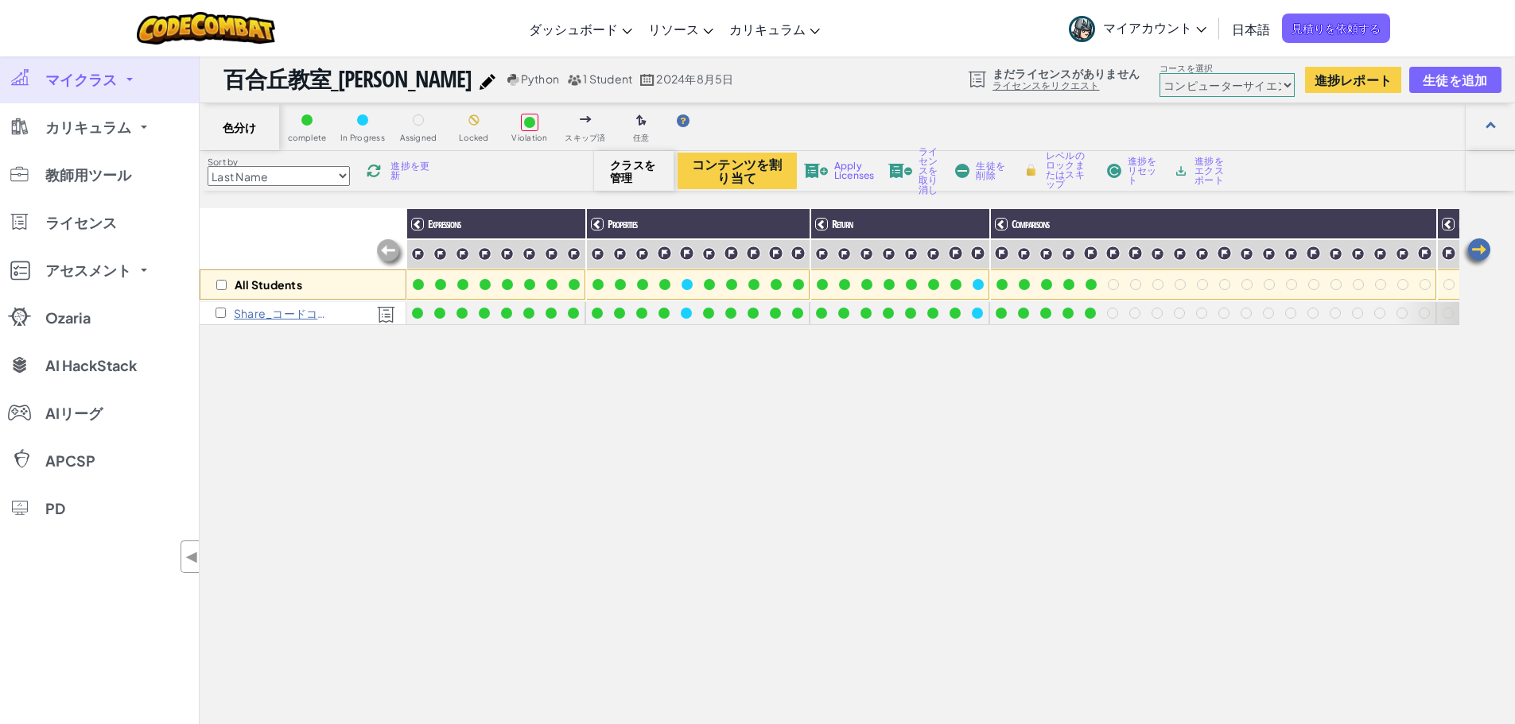
click at [1022, 436] on div "All Students Expressions Properties Return Comparisons Movement Properties Revi…" at bounding box center [829, 530] width 1259 height 645
click at [585, 456] on div "All Students Expressions Properties Return Comparisons Movement Properties Revi…" at bounding box center [829, 530] width 1259 height 645
